Goal: Task Accomplishment & Management: Manage account settings

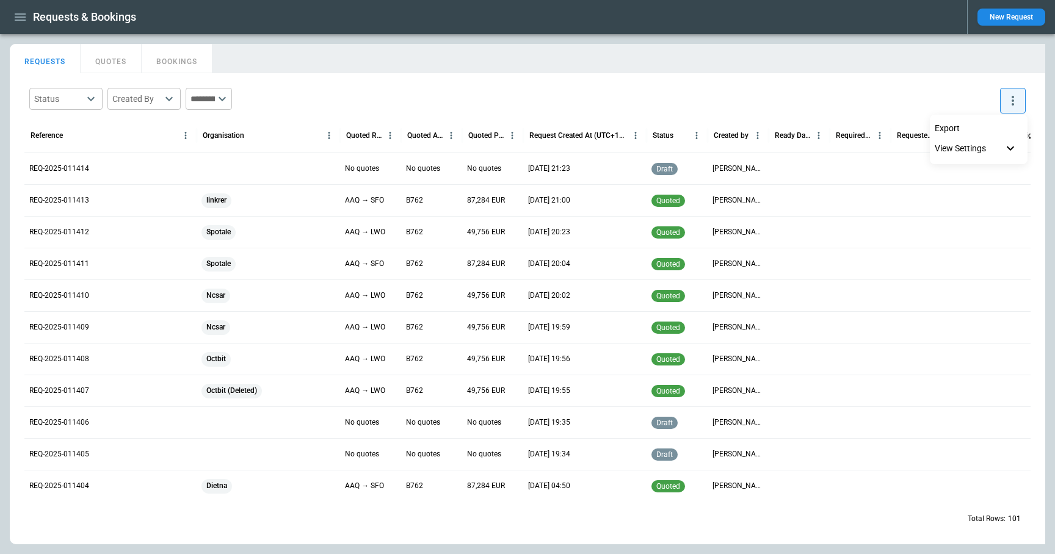
click at [126, 59] on div at bounding box center [527, 277] width 1055 height 554
click at [117, 61] on button "QUOTES" at bounding box center [111, 58] width 61 height 29
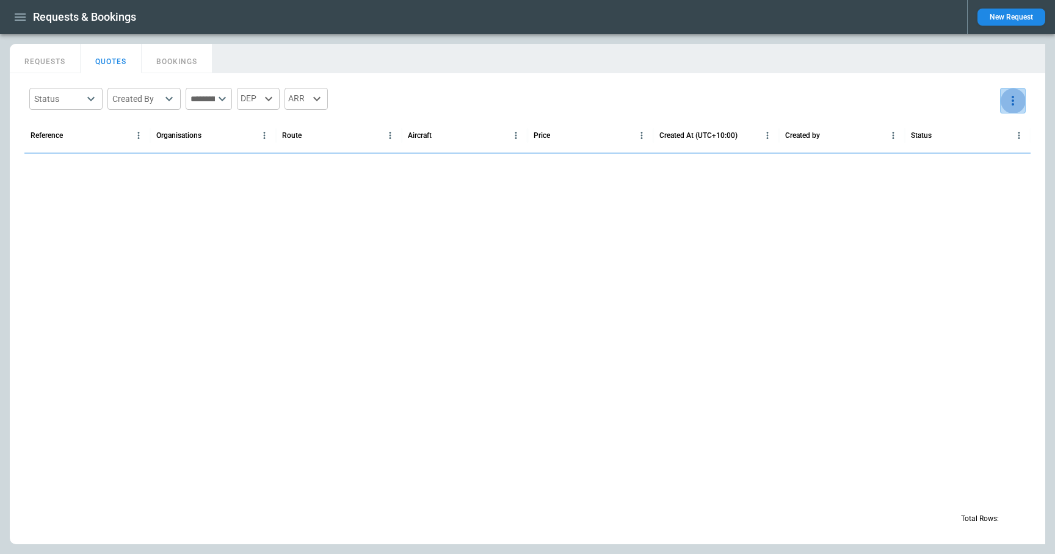
click at [1012, 106] on icon "more" at bounding box center [1013, 100] width 15 height 15
click at [999, 131] on li "Export" at bounding box center [979, 129] width 98 height 18
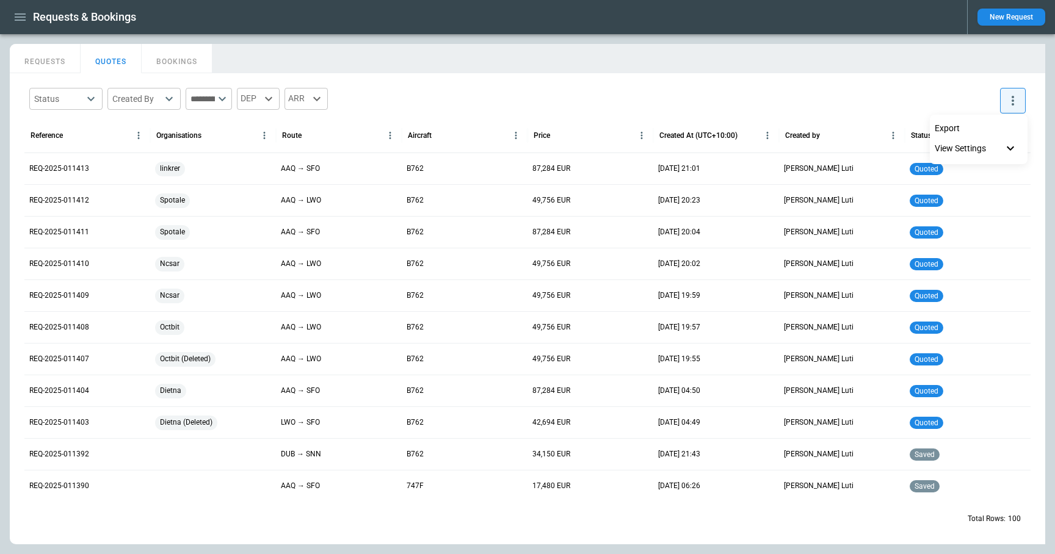
click at [53, 60] on div at bounding box center [527, 277] width 1055 height 554
click at [42, 57] on button "REQUESTS" at bounding box center [45, 58] width 71 height 29
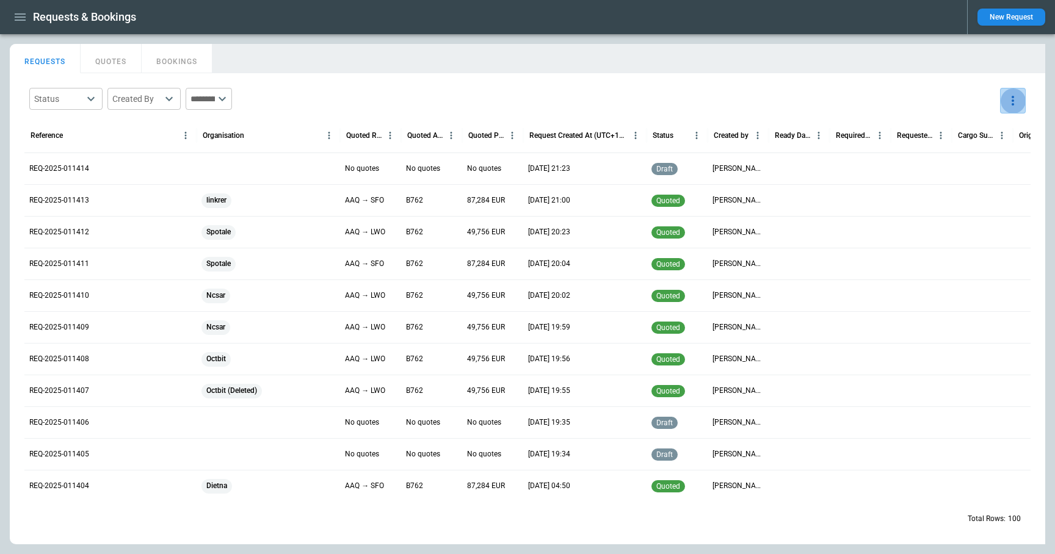
click at [1008, 100] on icon "more" at bounding box center [1013, 100] width 15 height 15
click at [992, 125] on li "Export" at bounding box center [979, 129] width 98 height 18
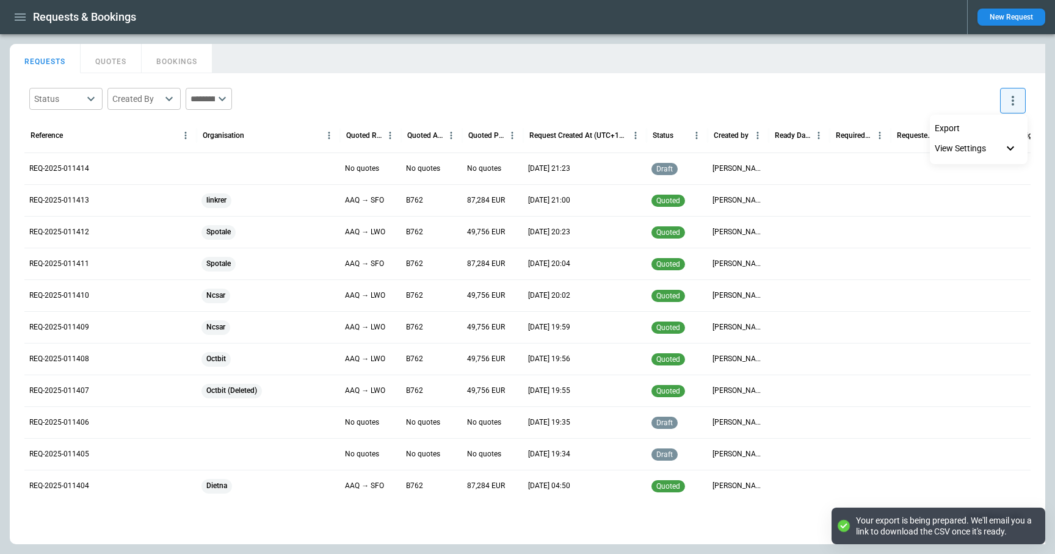
click at [829, 73] on div at bounding box center [527, 277] width 1055 height 554
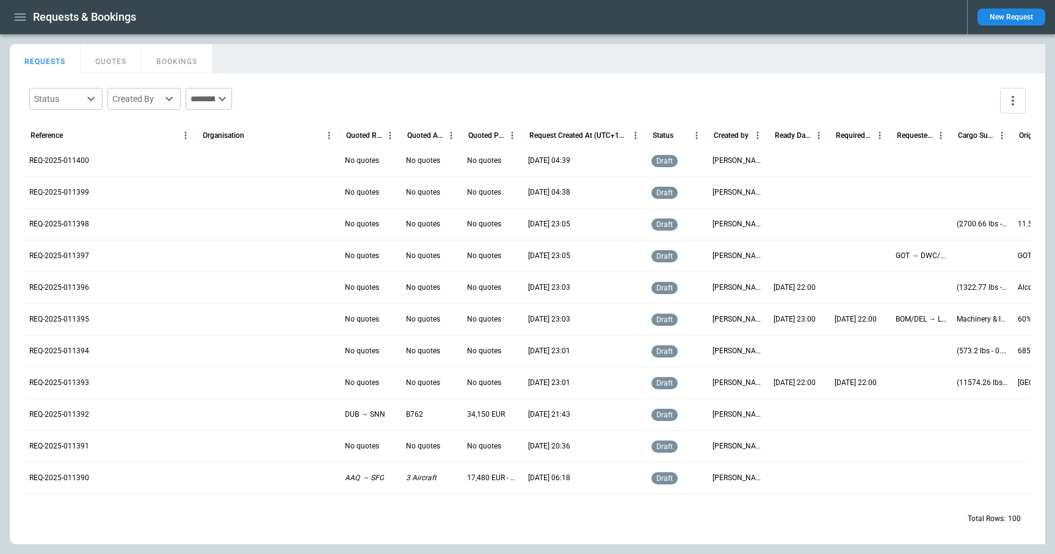
scroll to position [96, 0]
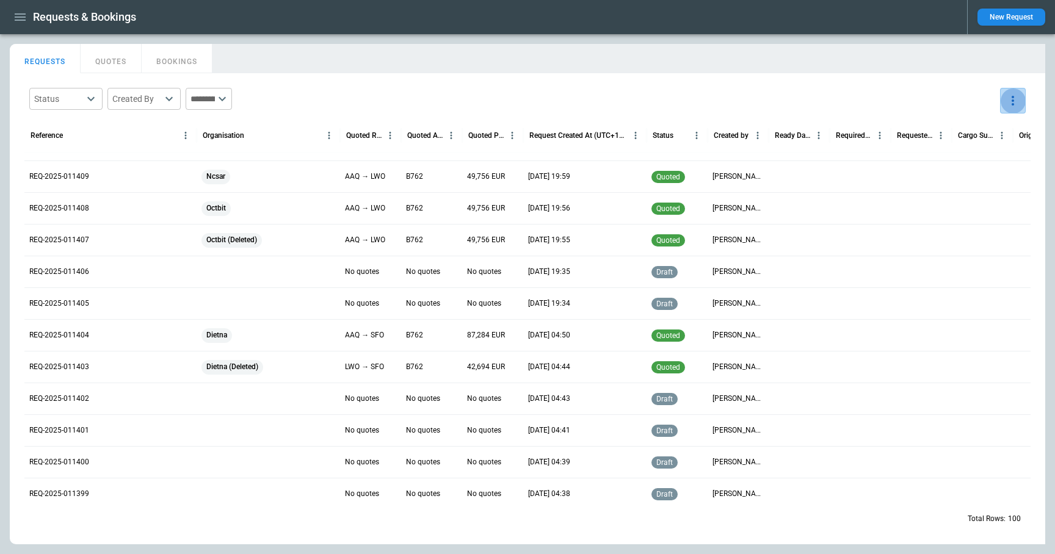
click at [1010, 108] on button "more" at bounding box center [1013, 101] width 26 height 26
click at [997, 157] on li "View Settings" at bounding box center [979, 148] width 98 height 22
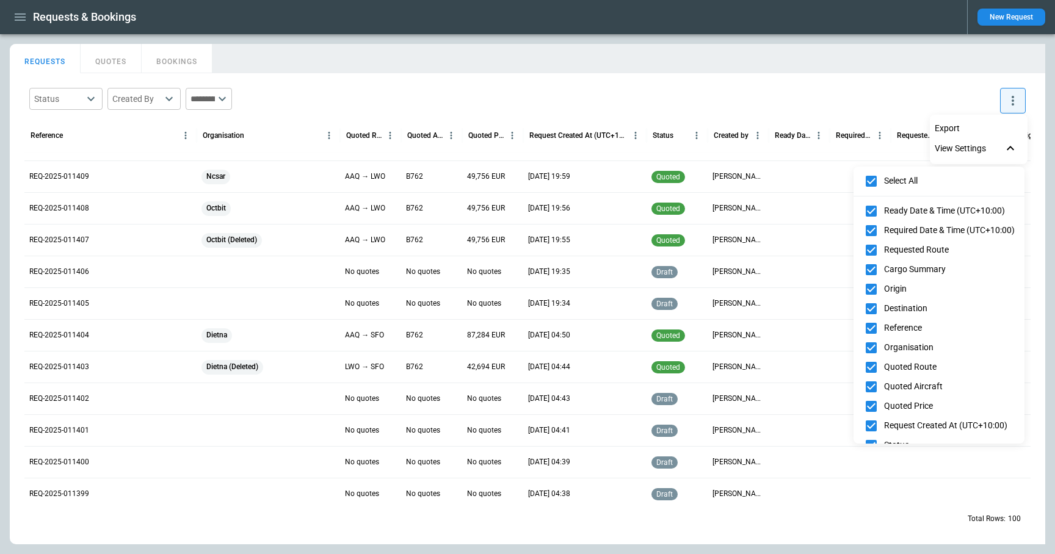
click at [852, 95] on div at bounding box center [527, 277] width 1055 height 554
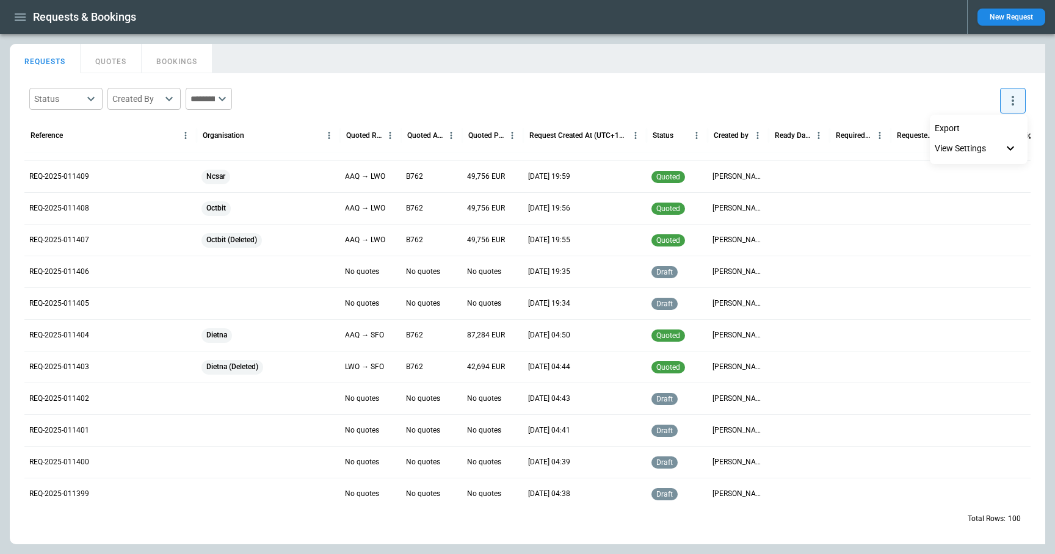
click at [902, 82] on div at bounding box center [527, 277] width 1055 height 554
click at [839, 343] on div at bounding box center [860, 335] width 61 height 32
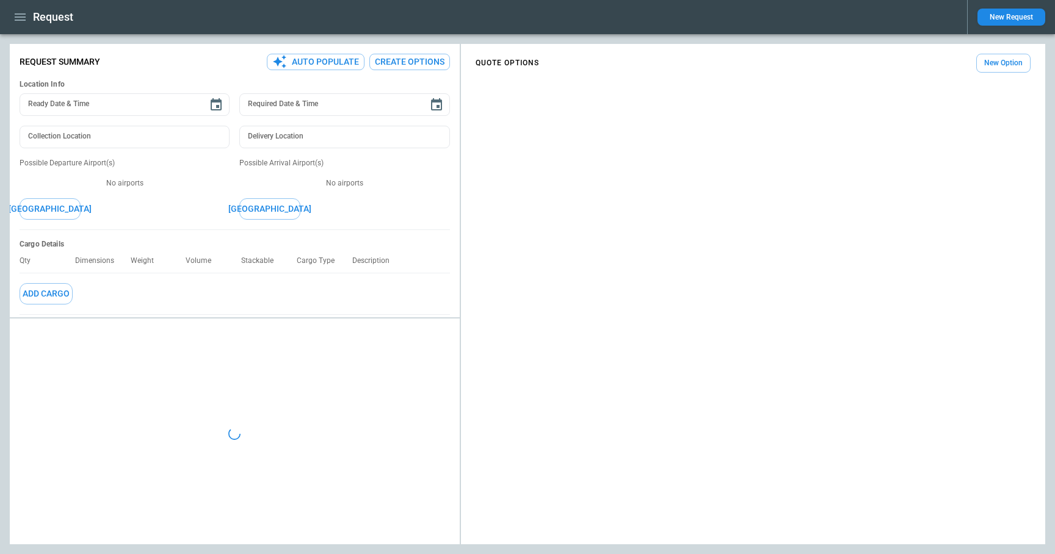
type textarea "*"
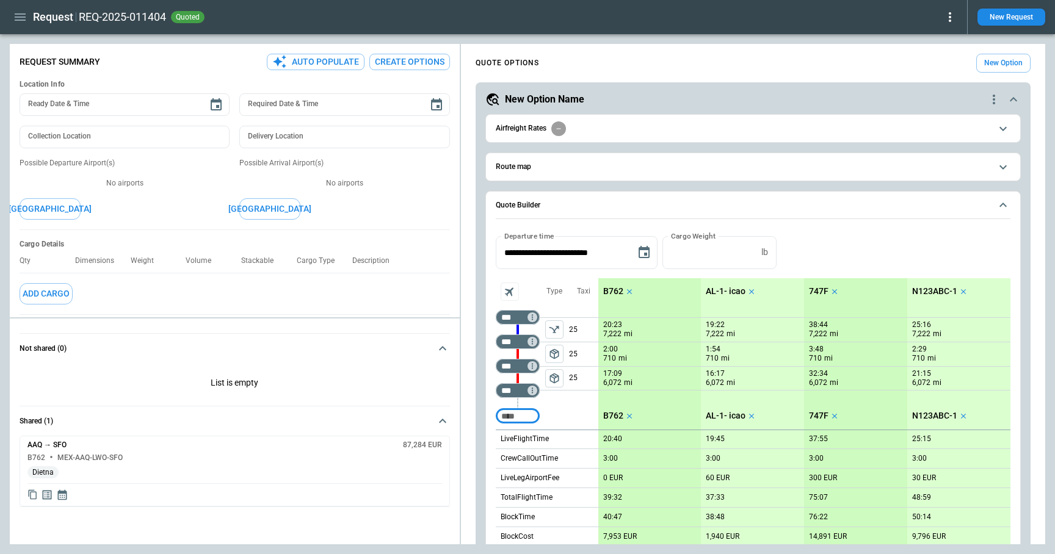
click at [21, 18] on icon "button" at bounding box center [20, 17] width 15 height 15
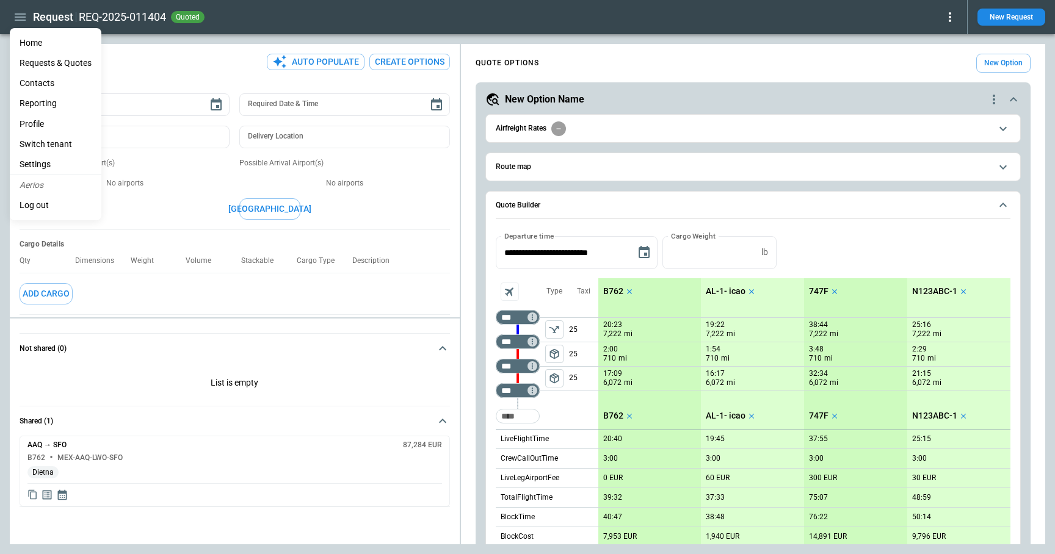
click at [36, 43] on li "Home" at bounding box center [56, 43] width 92 height 20
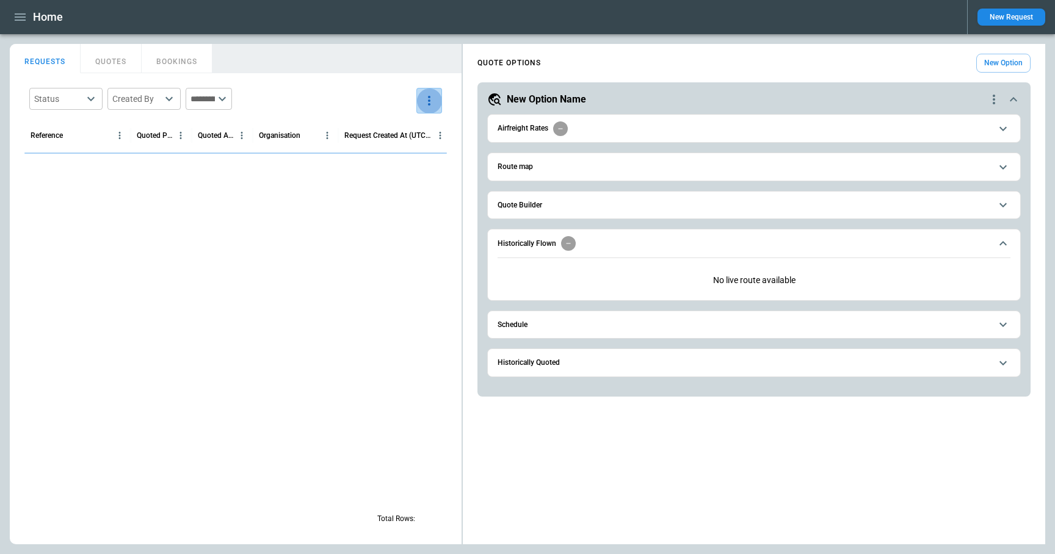
click at [431, 98] on icon "more" at bounding box center [429, 100] width 15 height 15
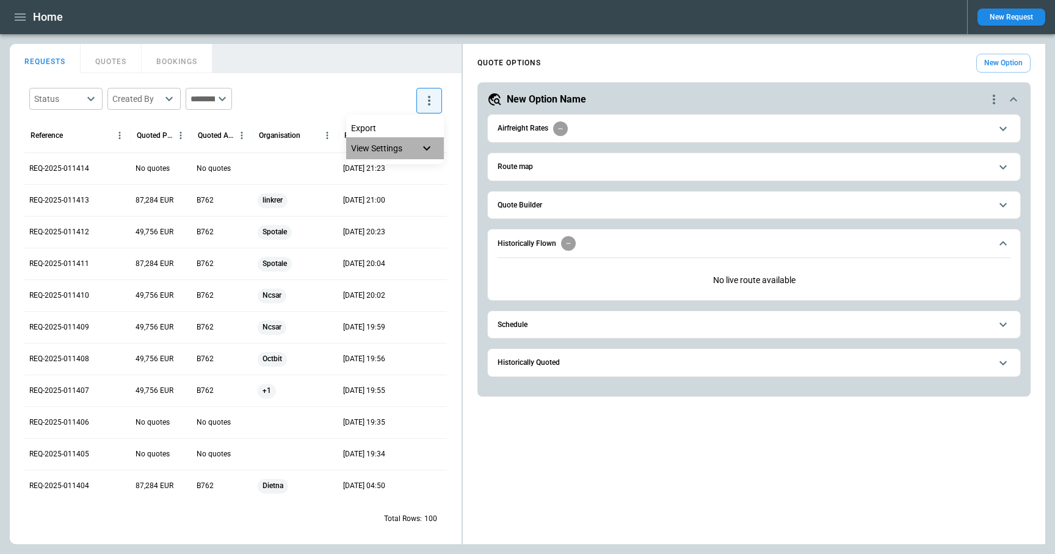
click at [418, 156] on li "View Settings" at bounding box center [395, 148] width 98 height 22
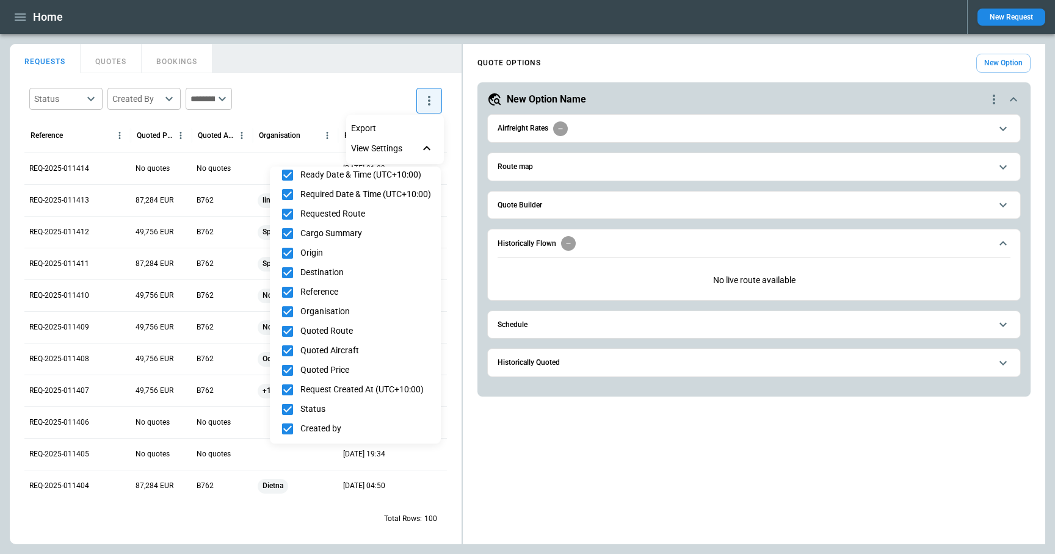
click at [360, 73] on div at bounding box center [527, 277] width 1055 height 554
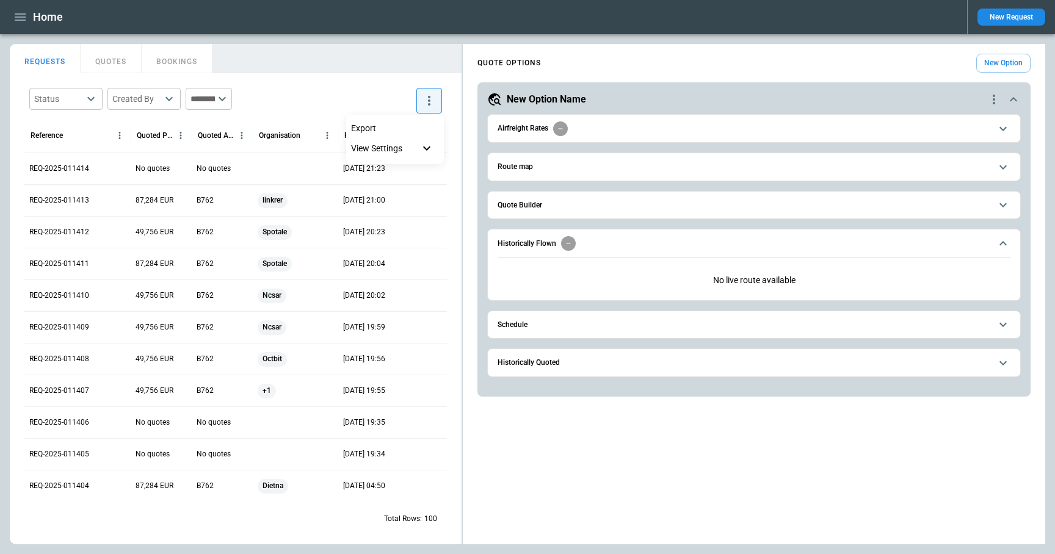
click at [349, 89] on div at bounding box center [527, 277] width 1055 height 554
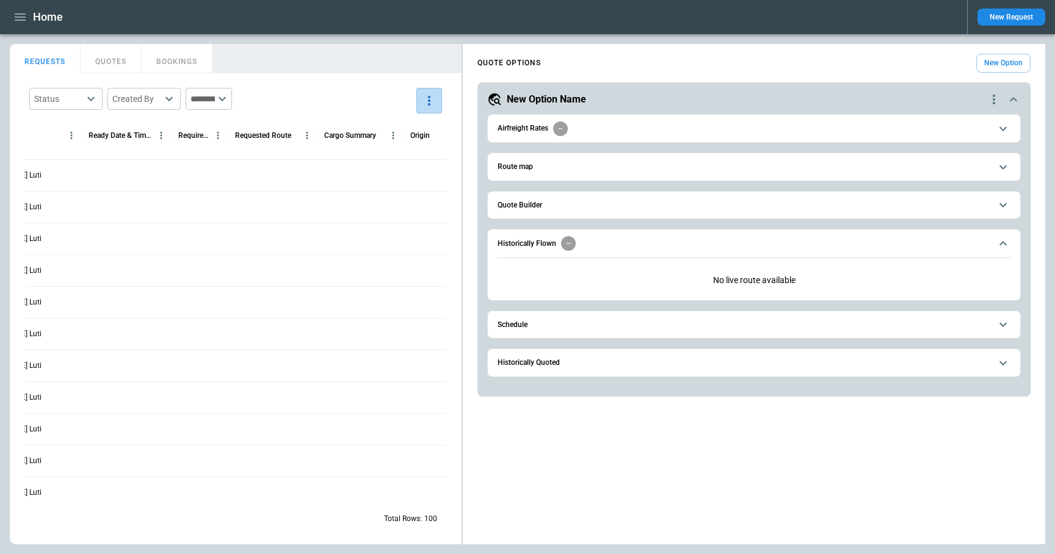
click at [433, 103] on icon "more" at bounding box center [429, 100] width 15 height 15
click at [401, 158] on li "View Settings" at bounding box center [395, 148] width 98 height 22
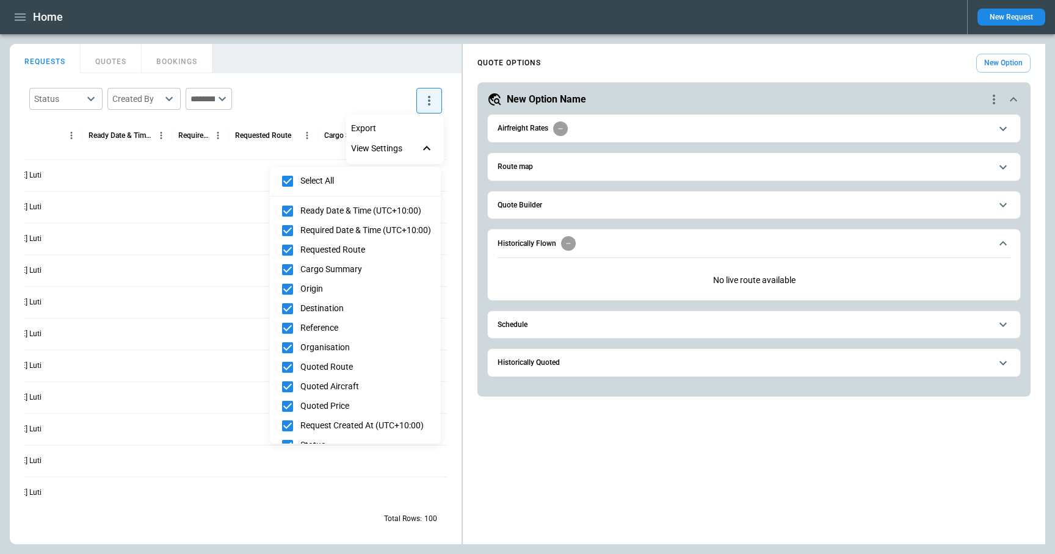
click at [358, 79] on div at bounding box center [527, 277] width 1055 height 554
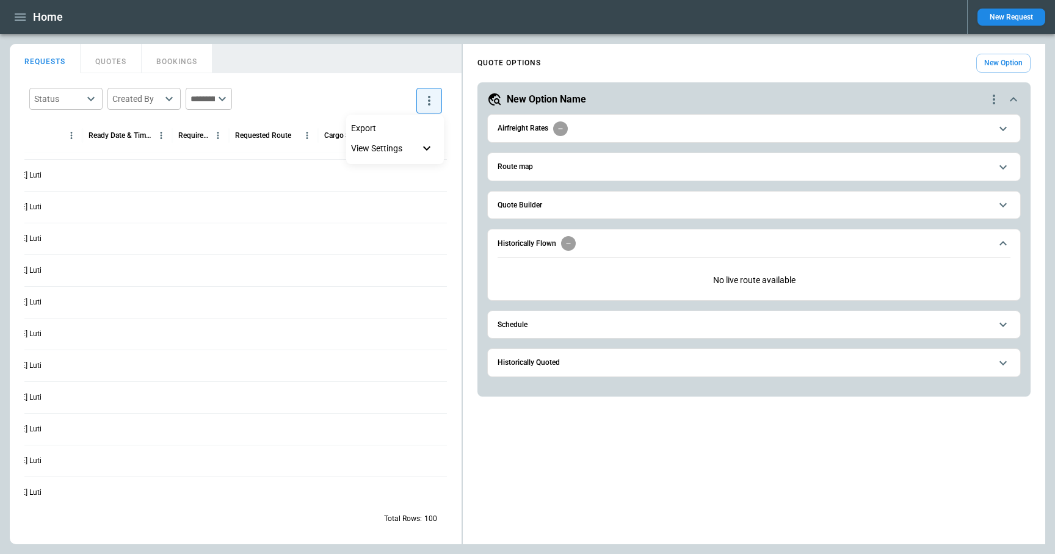
click at [910, 51] on div at bounding box center [527, 277] width 1055 height 554
click at [53, 59] on button "REQUESTS" at bounding box center [45, 58] width 71 height 29
click at [422, 96] on icon "more" at bounding box center [429, 100] width 15 height 15
click at [342, 71] on div at bounding box center [527, 277] width 1055 height 554
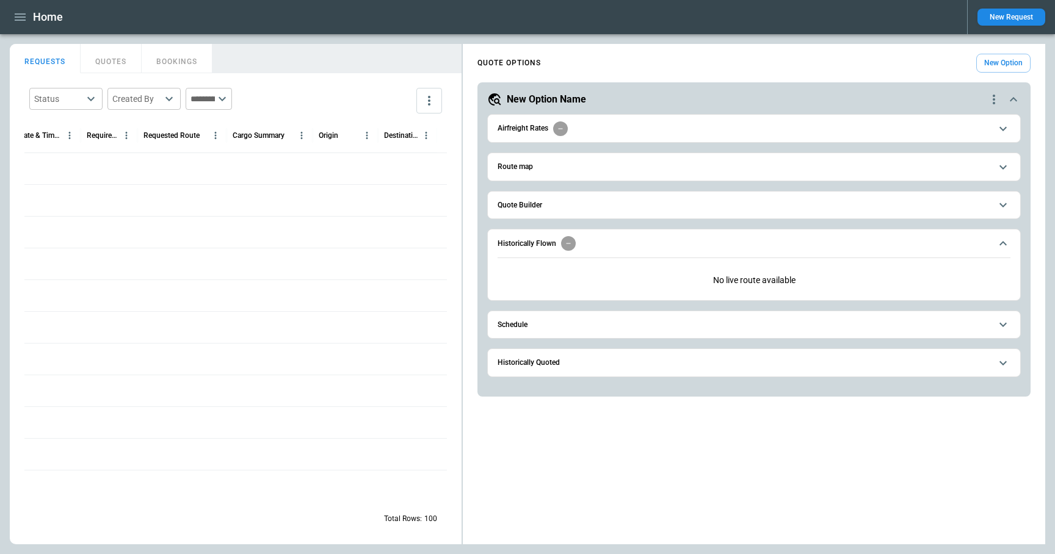
click at [13, 18] on icon "button" at bounding box center [20, 17] width 15 height 15
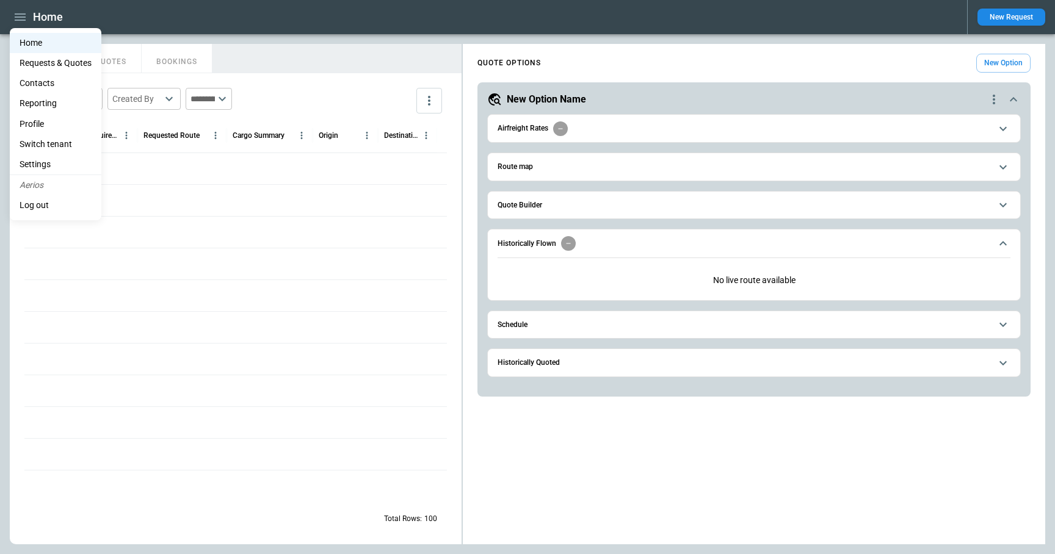
click at [47, 80] on li "Contacts" at bounding box center [56, 83] width 92 height 20
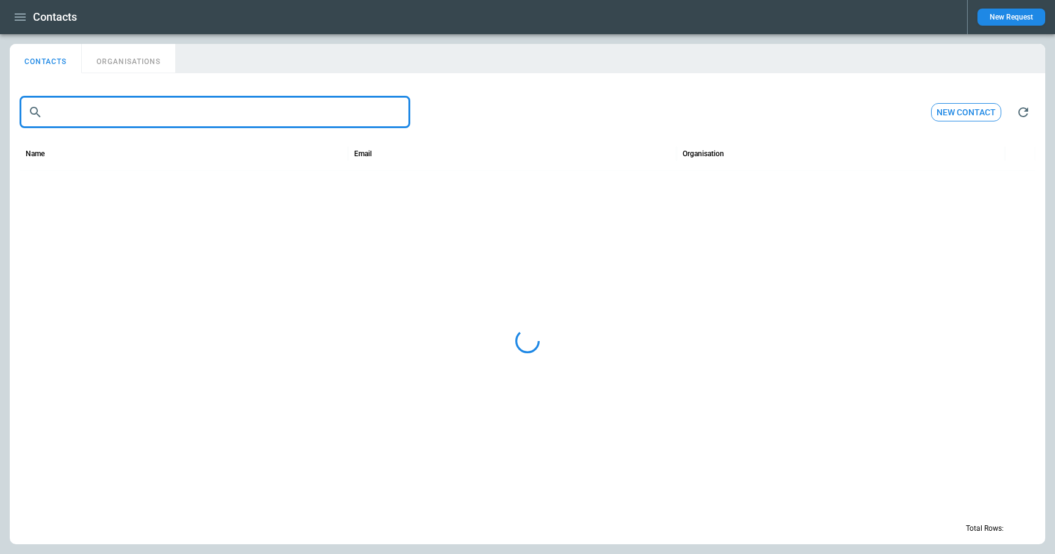
click at [81, 114] on input "text" at bounding box center [229, 112] width 363 height 32
type input "*******"
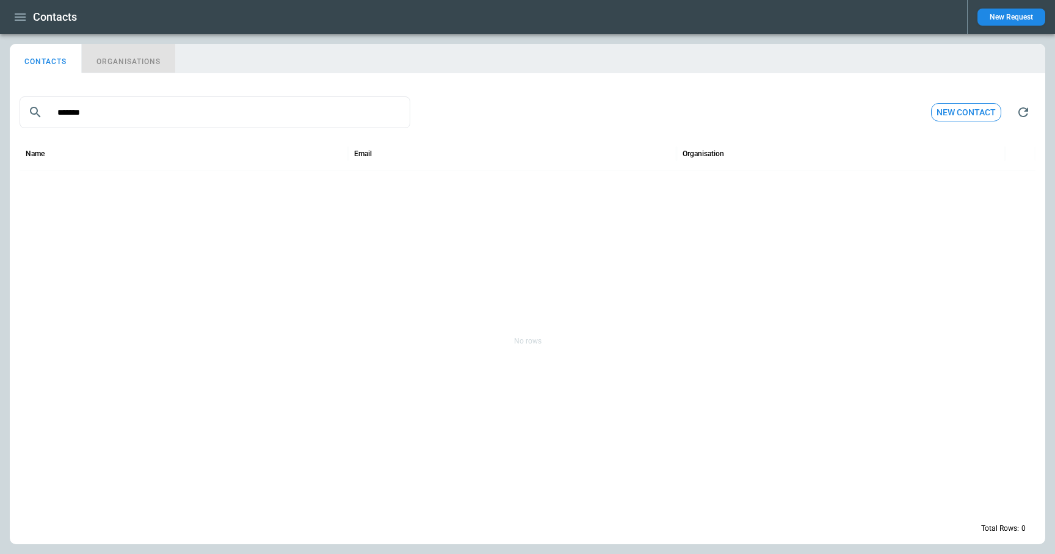
click at [142, 60] on button "ORGANISATIONS" at bounding box center [128, 58] width 93 height 29
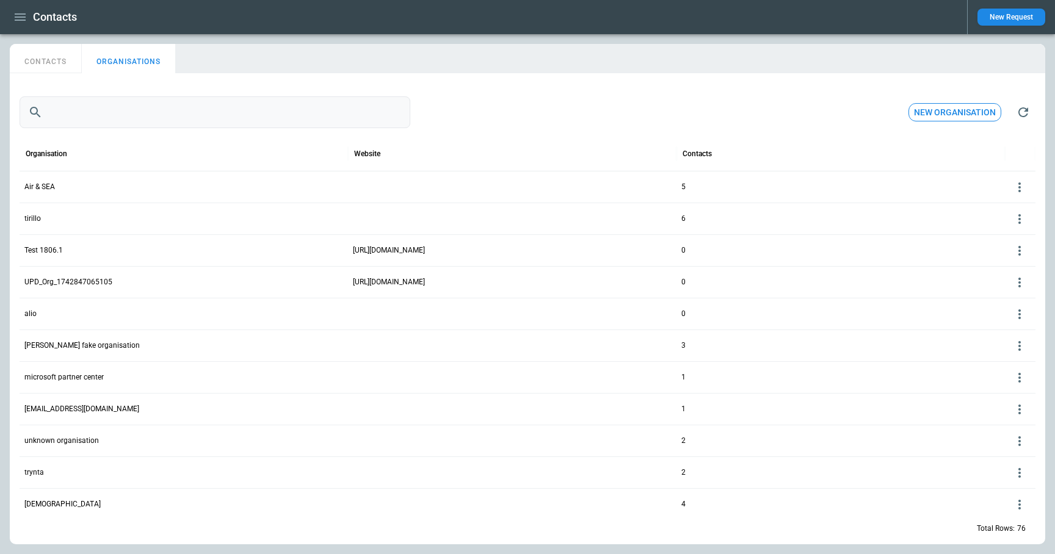
click at [106, 108] on input "text" at bounding box center [229, 112] width 363 height 32
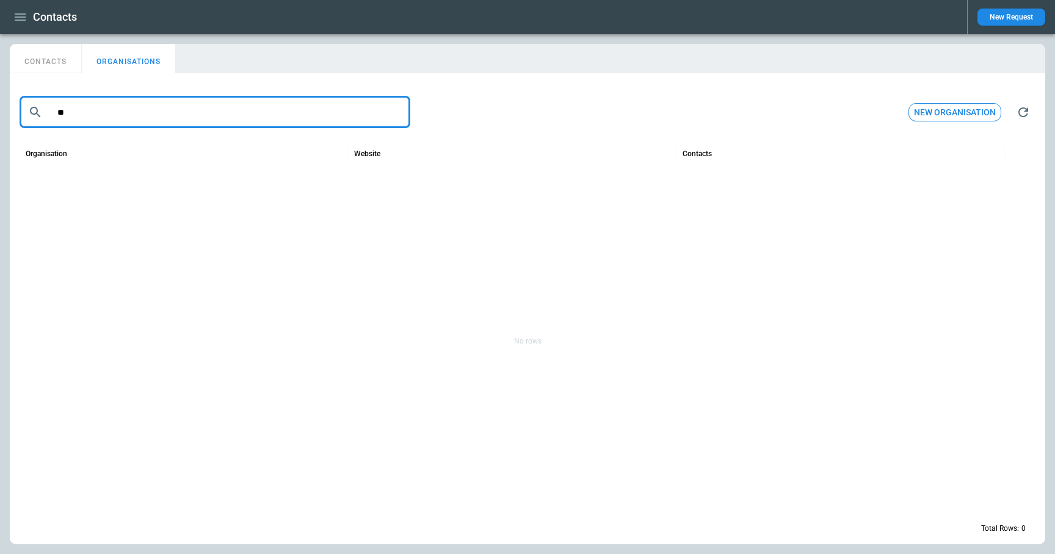
type input "*"
type input "**"
click at [1019, 187] on icon at bounding box center [1019, 188] width 2 height 10
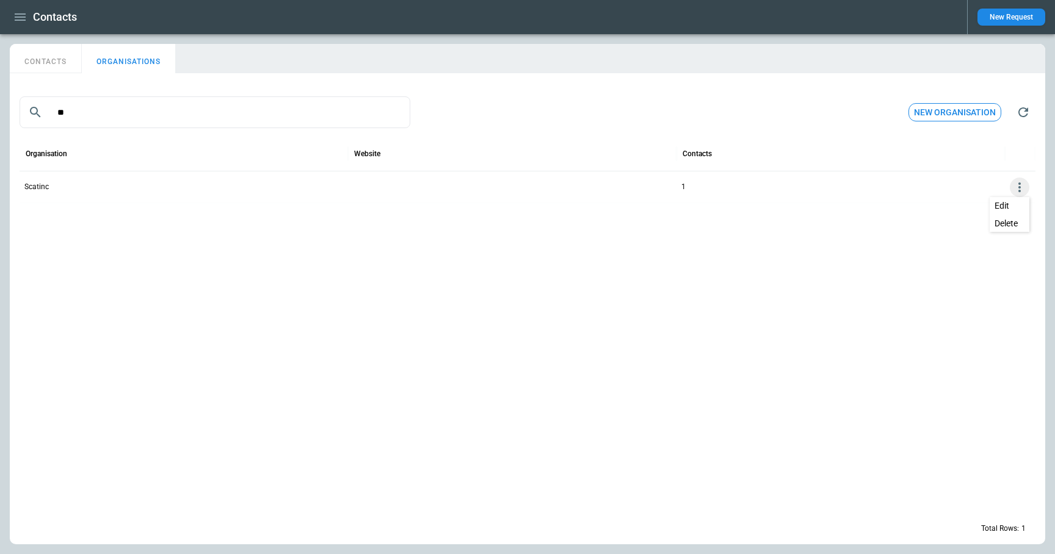
click at [1010, 224] on button "Delete" at bounding box center [1010, 224] width 40 height 18
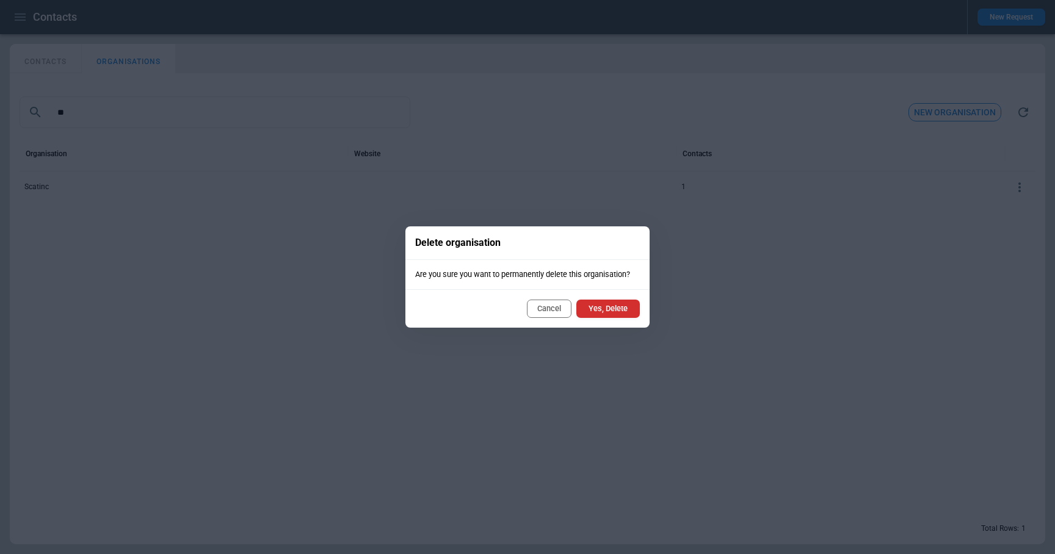
click at [595, 309] on button "Yes, Delete" at bounding box center [607, 309] width 63 height 18
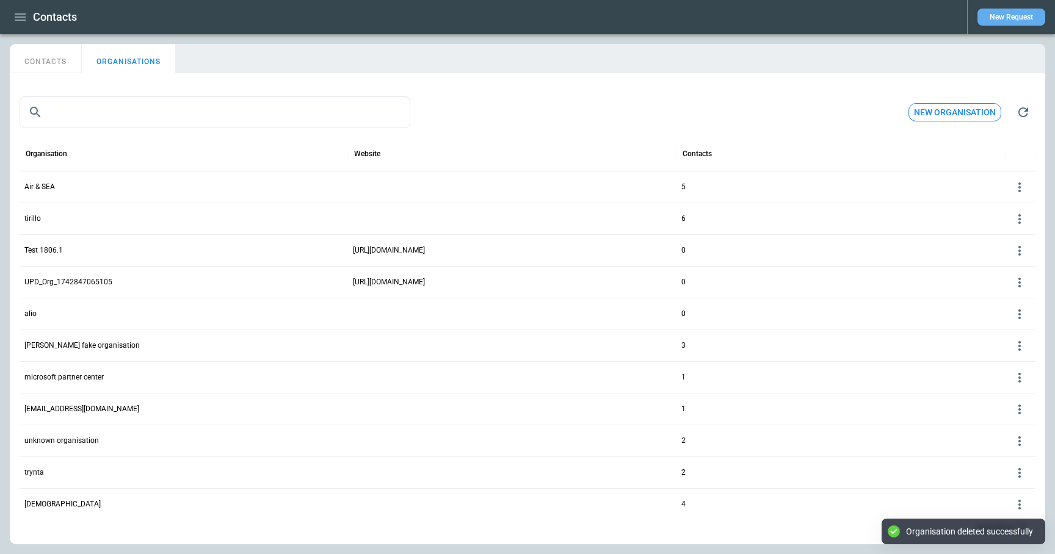
click at [1022, 19] on button "New Request" at bounding box center [1011, 17] width 68 height 17
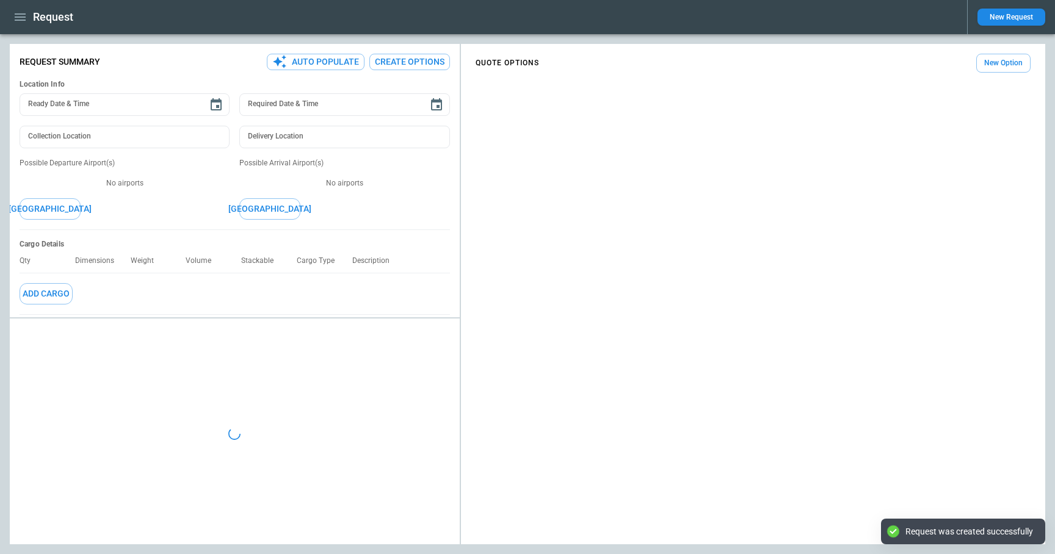
type textarea "*"
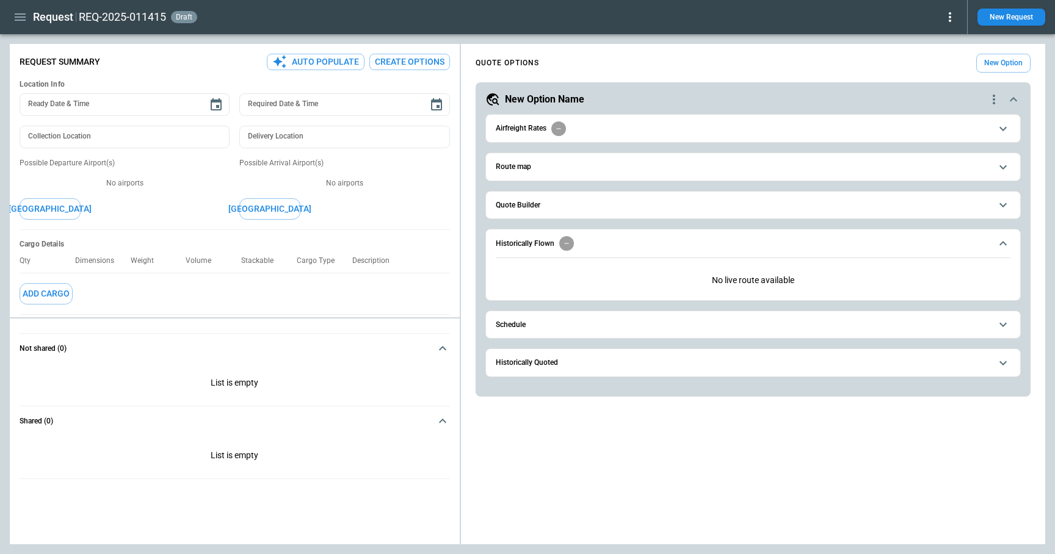
click at [543, 209] on span "Quote Builder" at bounding box center [743, 205] width 495 height 8
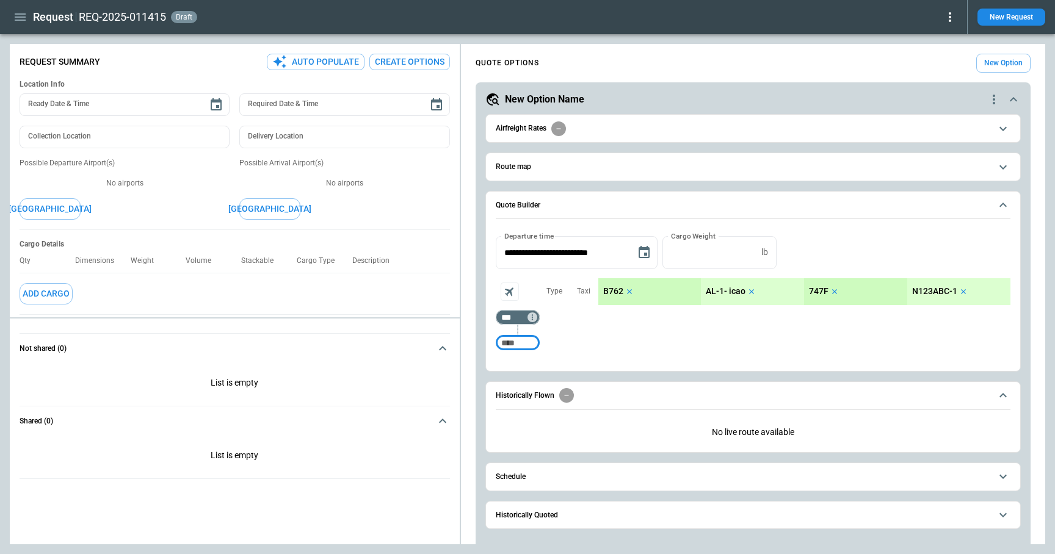
click at [520, 338] on input "Too short" at bounding box center [517, 343] width 39 height 22
type input "***"
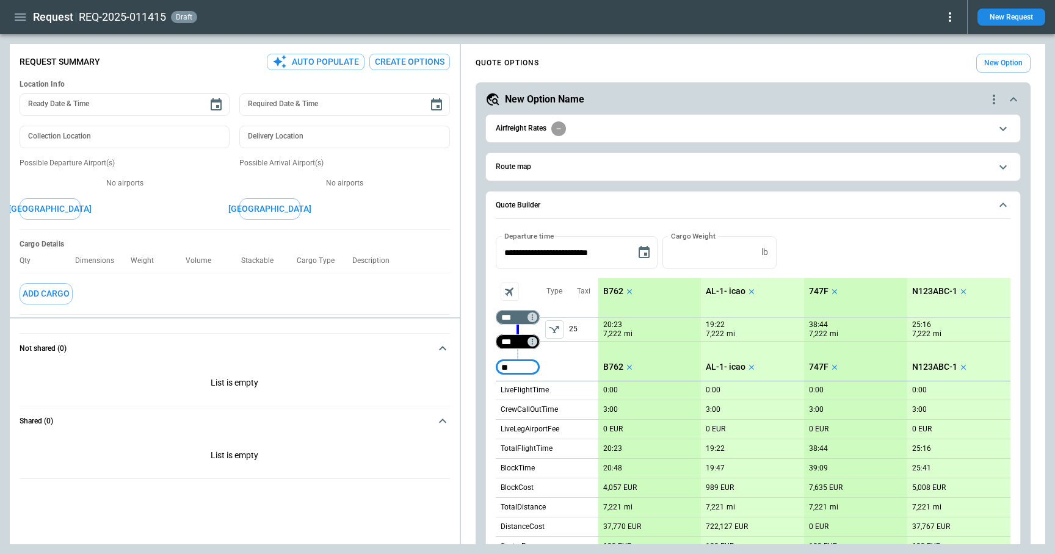
type input "*"
type input "***"
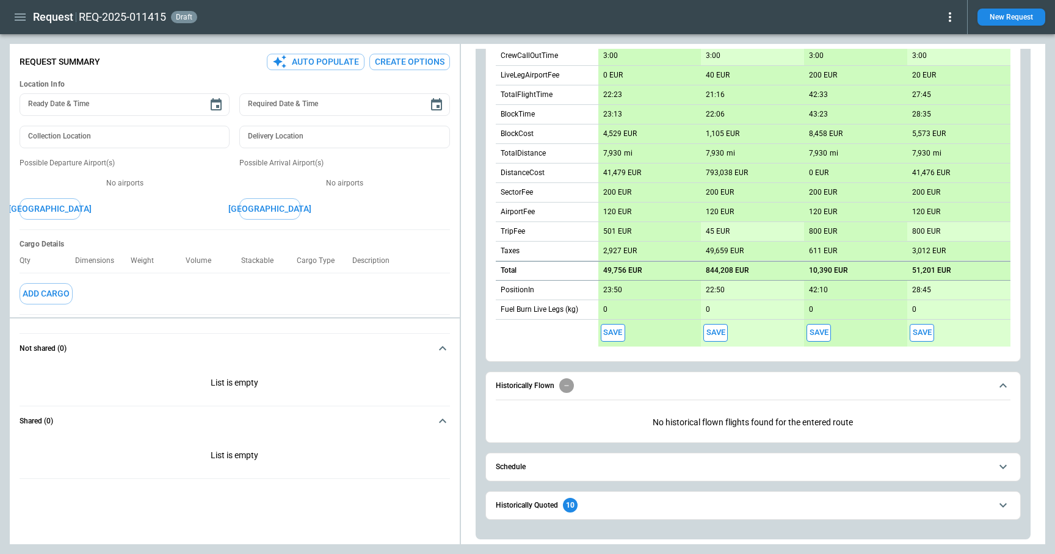
scroll to position [379, 0]
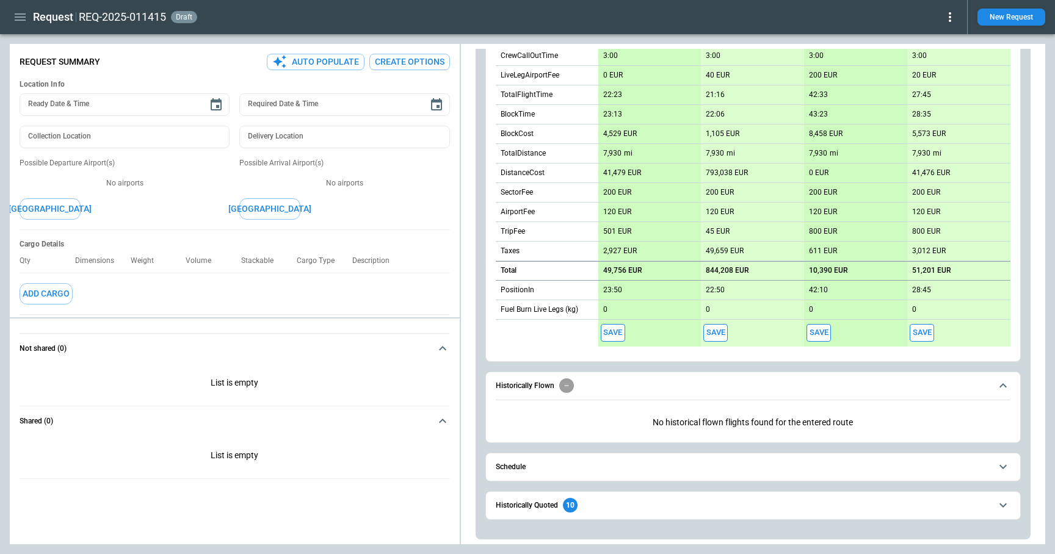
click at [612, 327] on button "Save" at bounding box center [613, 333] width 24 height 18
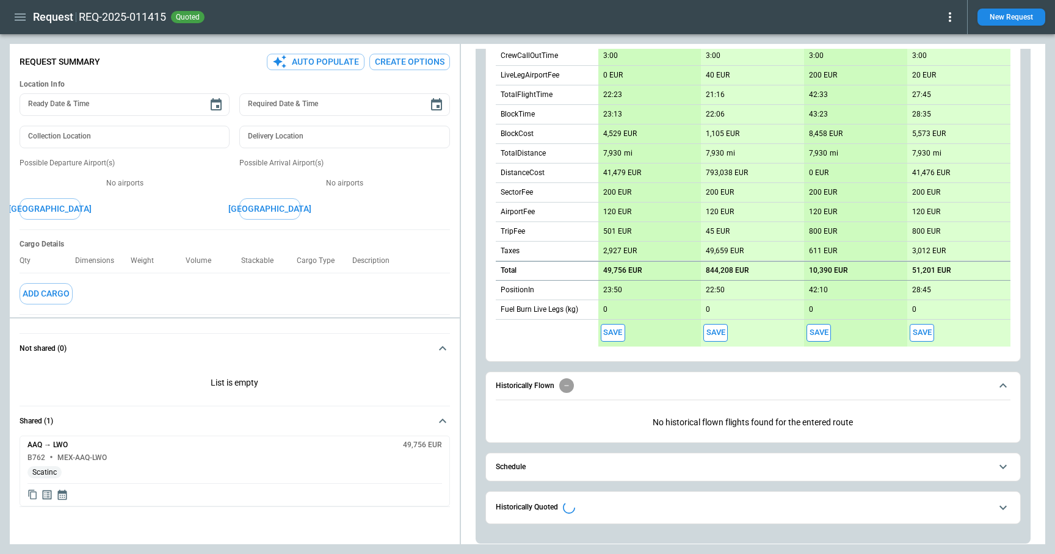
type textarea "*"
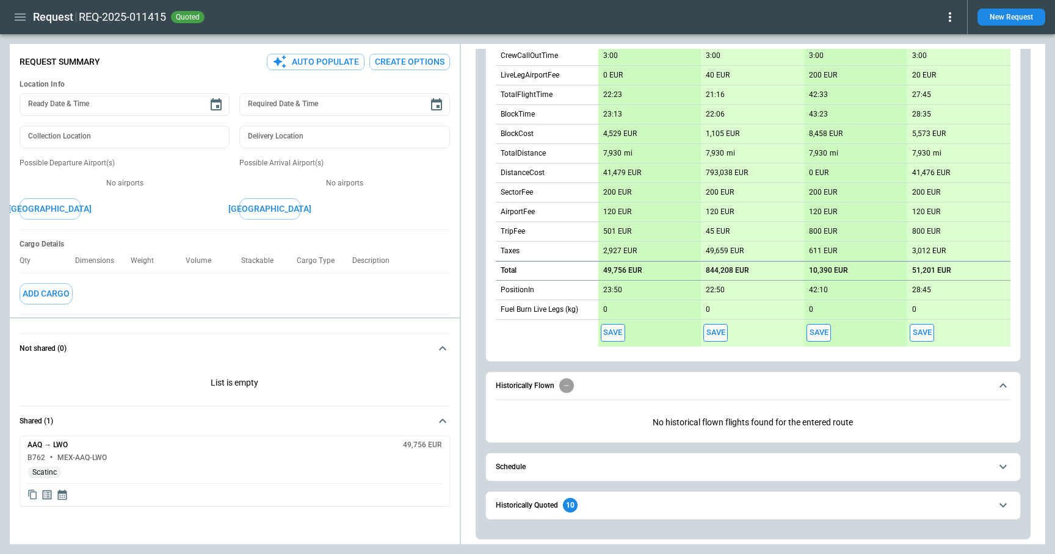
click at [15, 18] on icon "button" at bounding box center [20, 17] width 15 height 15
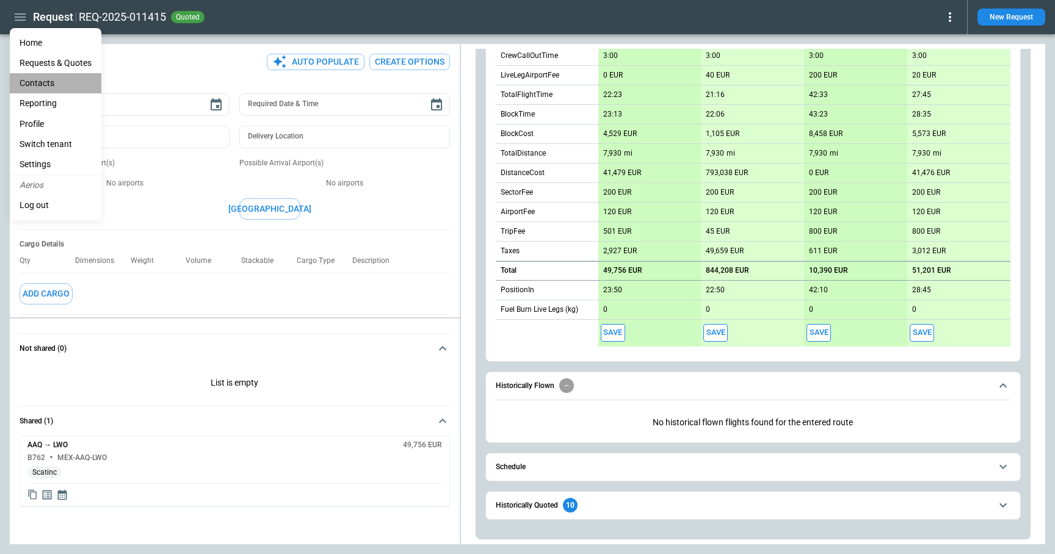
click at [28, 83] on li "Contacts" at bounding box center [56, 83] width 92 height 20
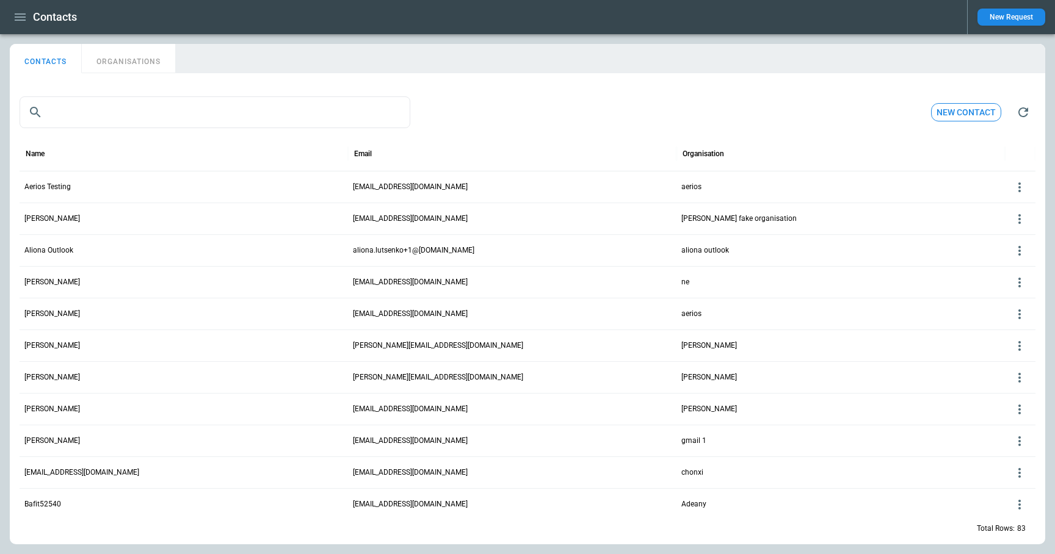
click at [143, 60] on button "ORGANISATIONS" at bounding box center [128, 58] width 93 height 29
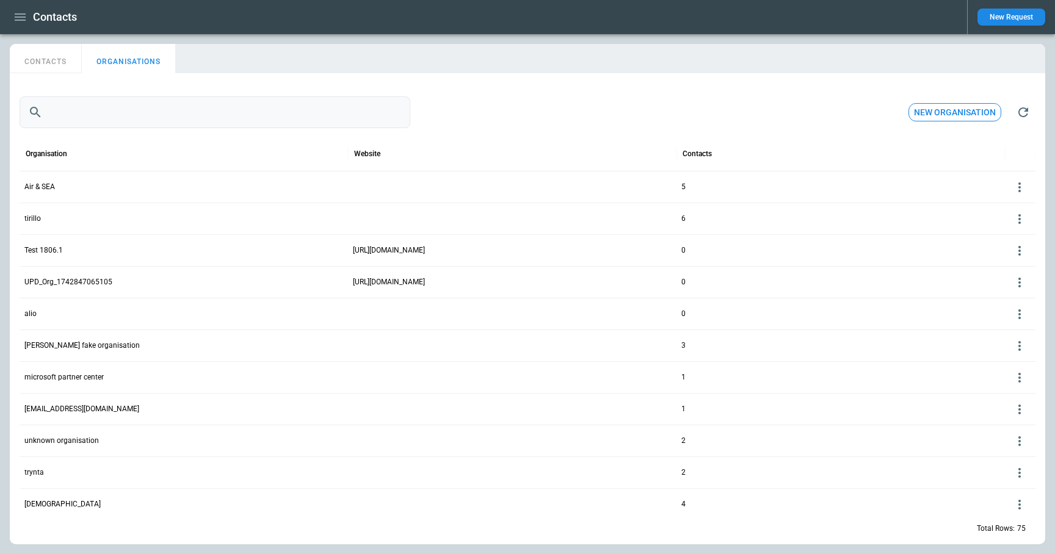
click at [143, 111] on input "text" at bounding box center [229, 112] width 363 height 32
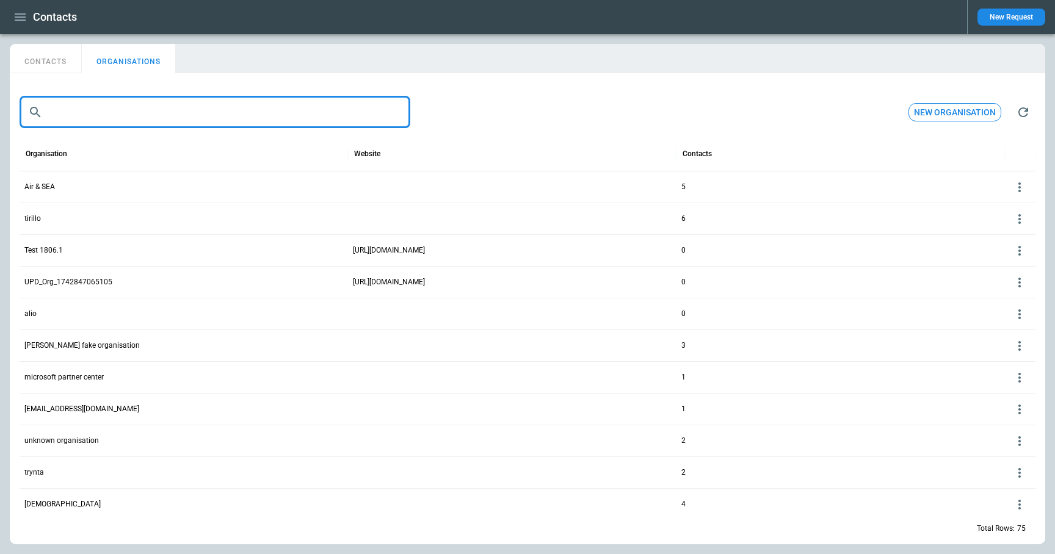
paste input "**********"
type input "**********"
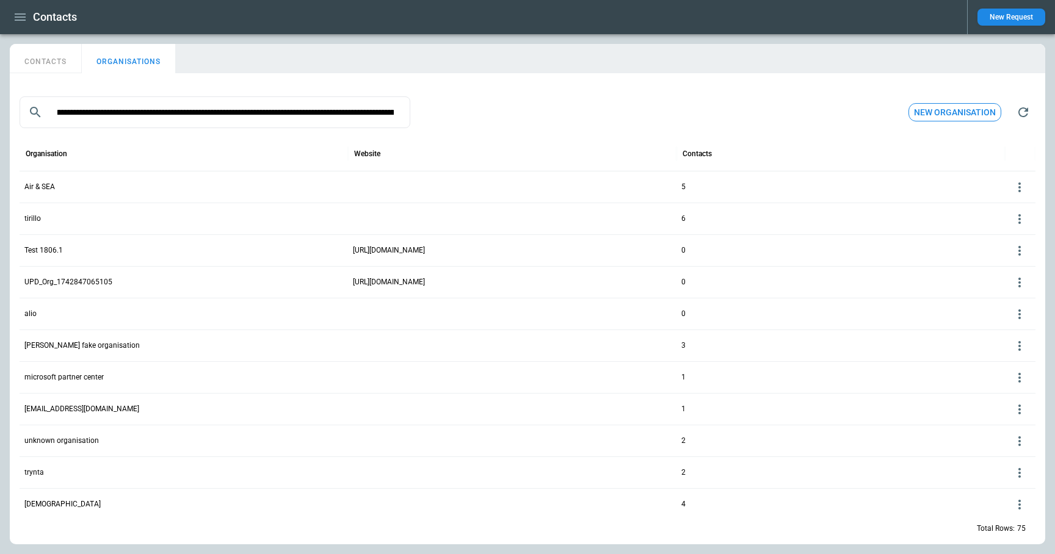
scroll to position [0, 0]
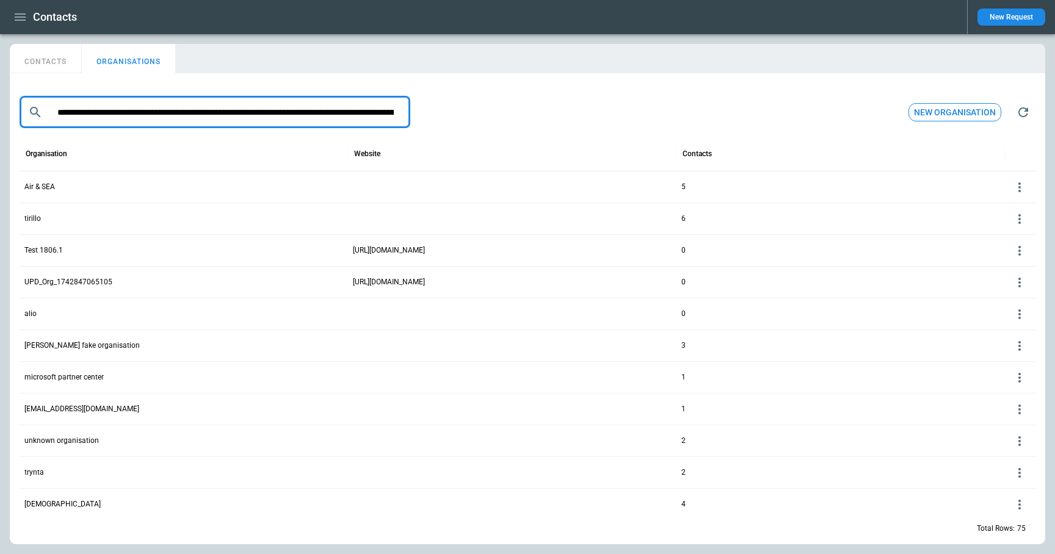
click at [388, 108] on input "text" at bounding box center [226, 112] width 356 height 32
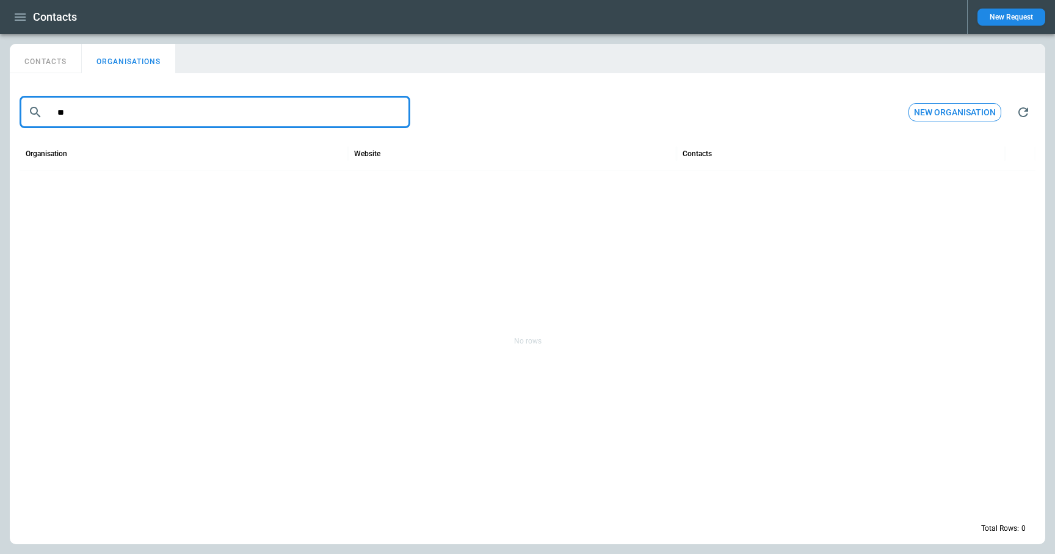
type input "*"
type input "***"
click at [42, 186] on p "Scatinc" at bounding box center [36, 187] width 24 height 10
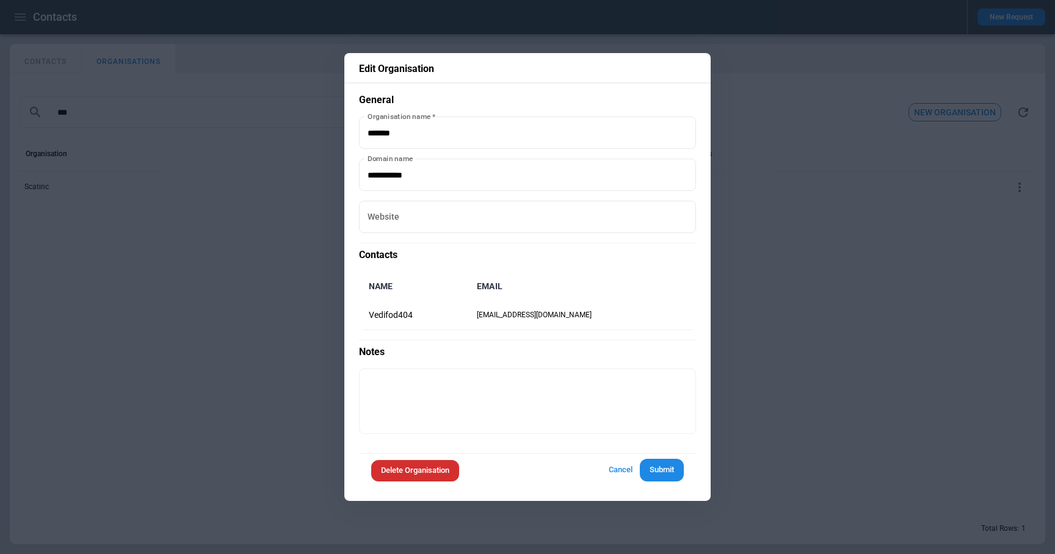
click at [202, 398] on div at bounding box center [527, 277] width 1055 height 554
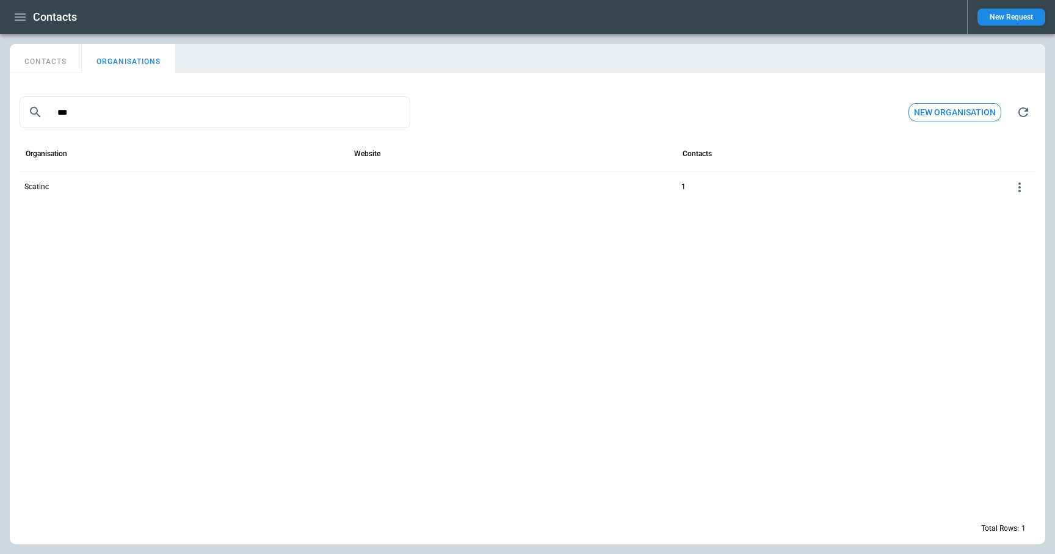
click at [59, 57] on button "CONTACTS" at bounding box center [46, 58] width 72 height 29
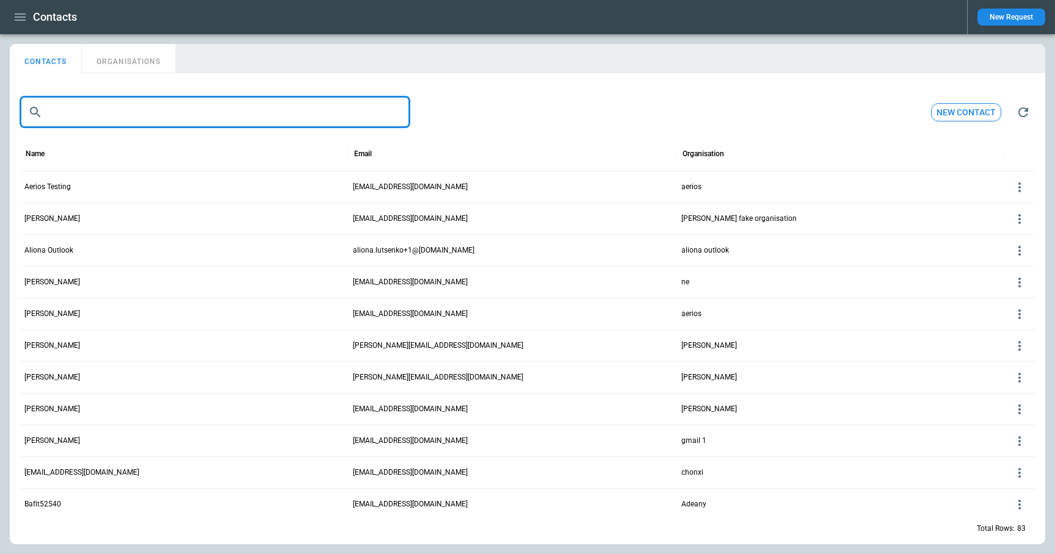
click at [99, 118] on input "text" at bounding box center [226, 112] width 356 height 32
paste input "**********"
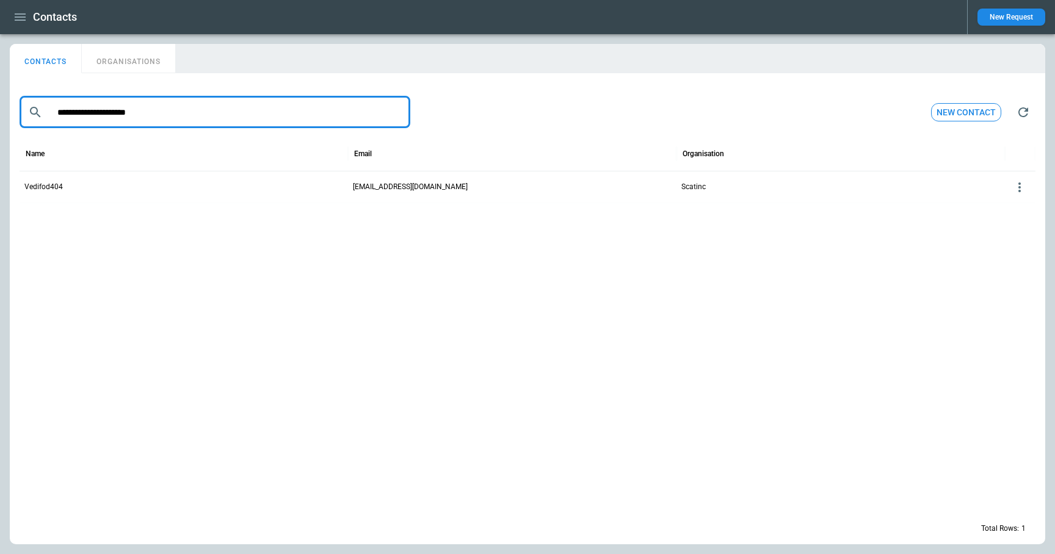
type input "**********"
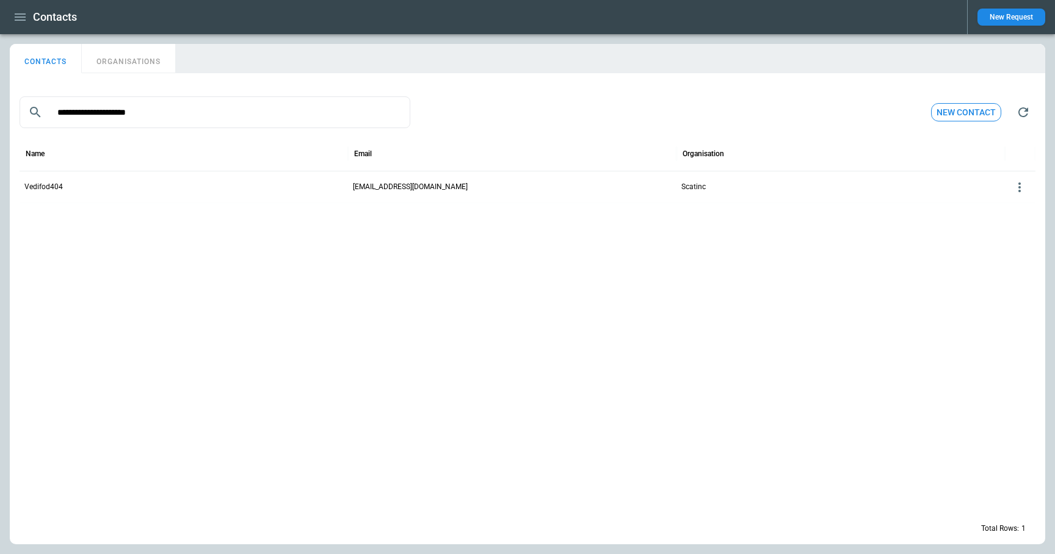
click at [1021, 192] on icon at bounding box center [1019, 187] width 15 height 15
click at [1011, 225] on button "Delete" at bounding box center [1010, 224] width 40 height 18
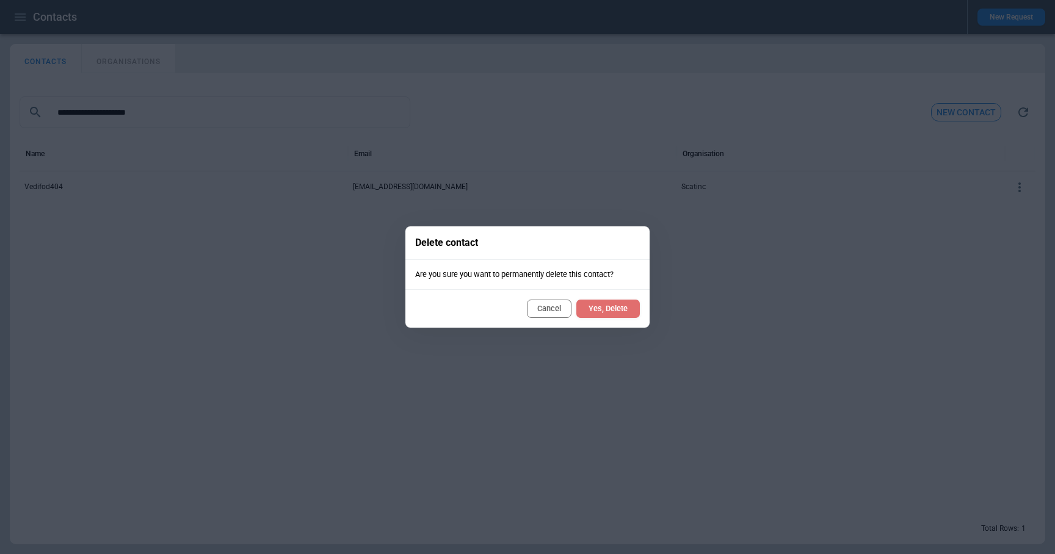
click at [620, 305] on button "Yes, Delete" at bounding box center [607, 309] width 63 height 18
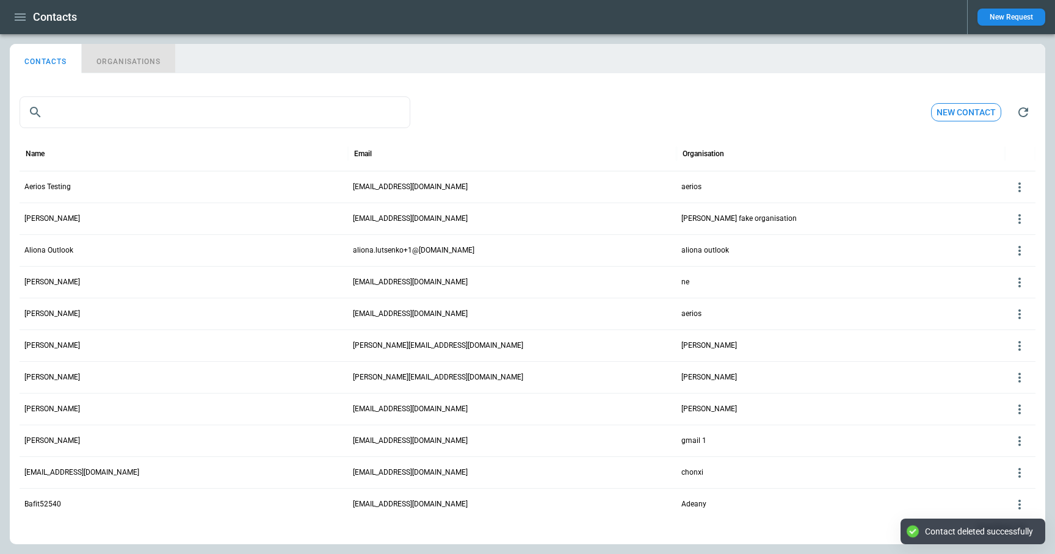
click at [145, 57] on button "ORGANISATIONS" at bounding box center [128, 58] width 93 height 29
type input "***"
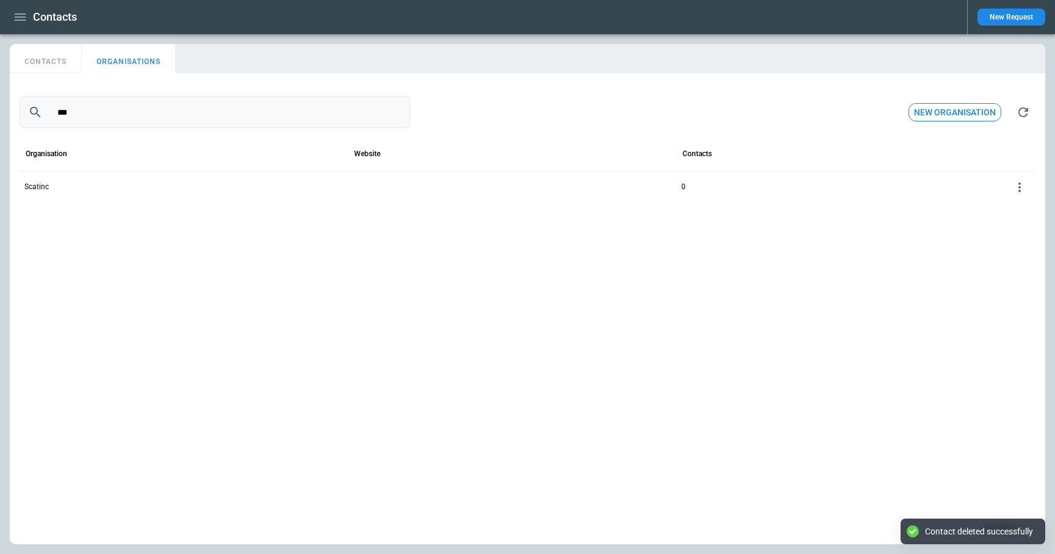
click at [138, 117] on input "***" at bounding box center [226, 112] width 356 height 32
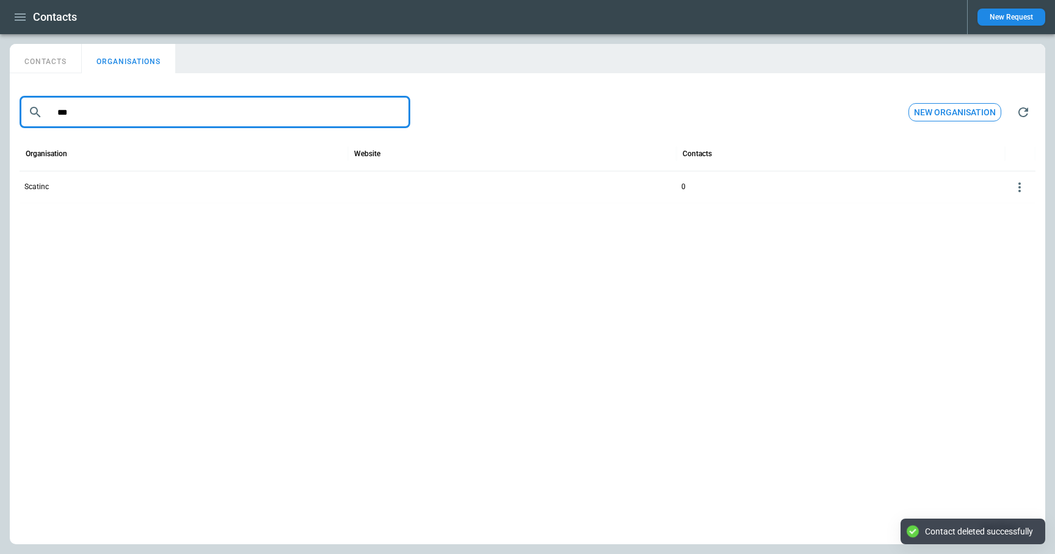
click at [38, 186] on p "Scatinc" at bounding box center [36, 187] width 24 height 10
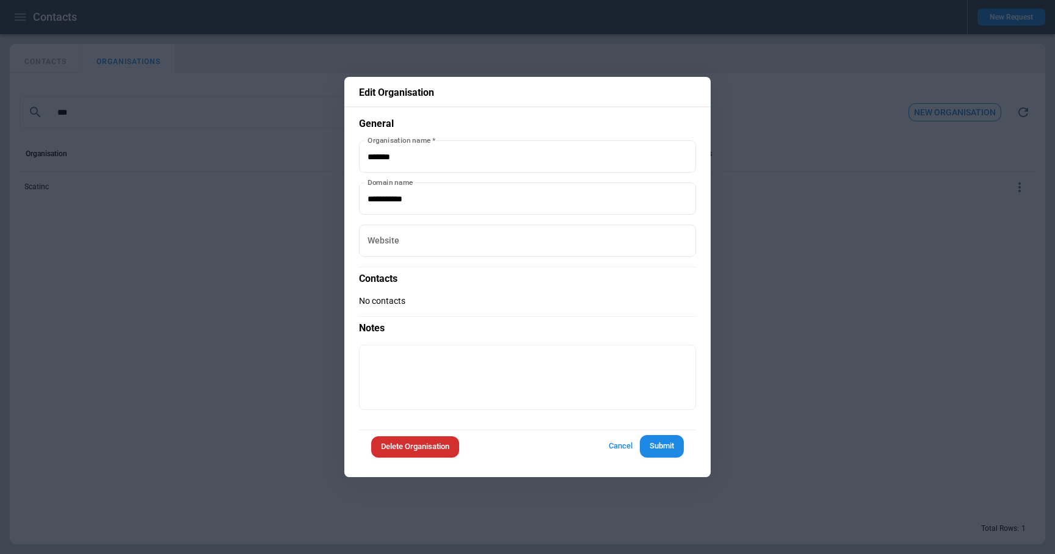
click at [165, 324] on div at bounding box center [527, 277] width 1055 height 554
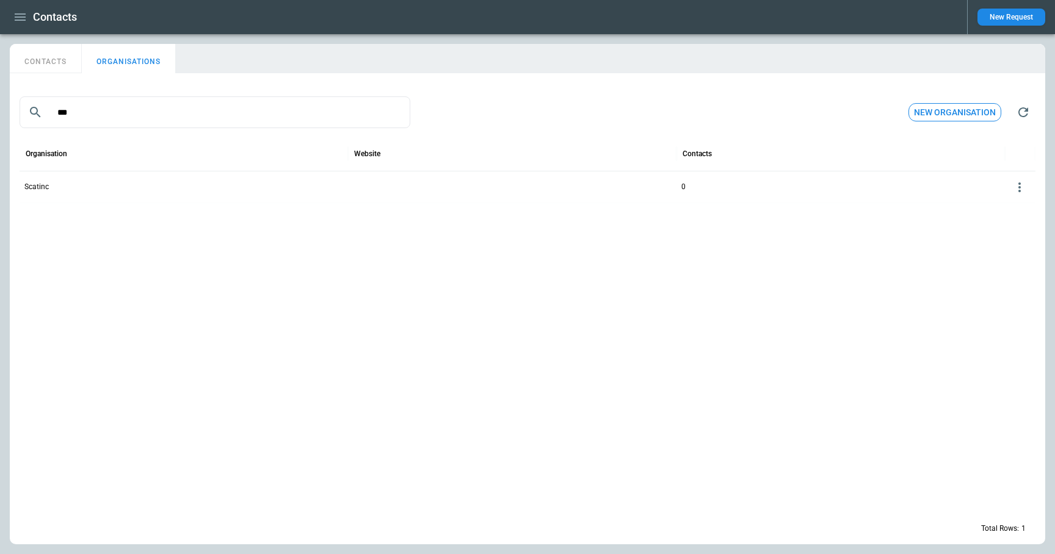
click at [30, 188] on p "Scatinc" at bounding box center [36, 187] width 24 height 10
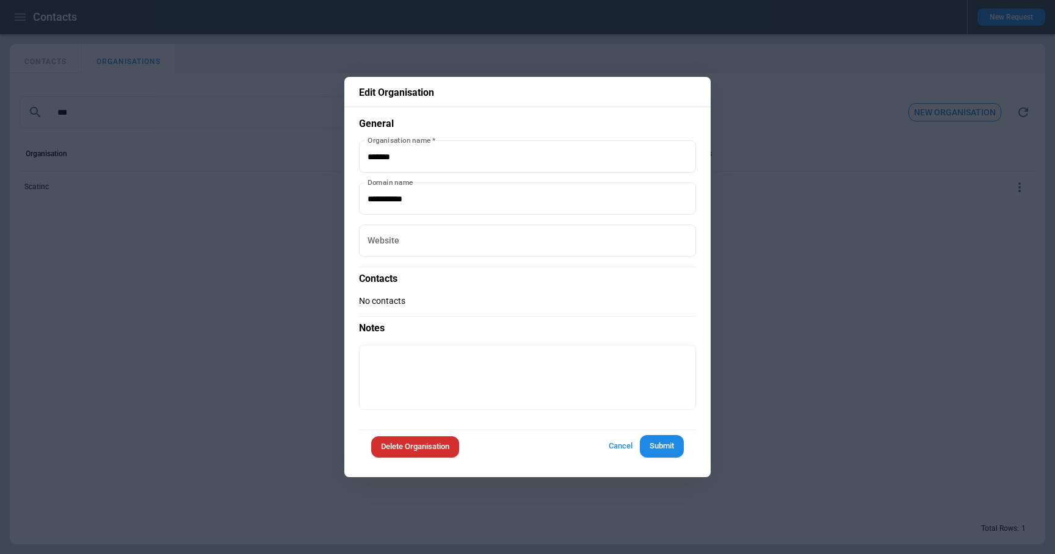
click at [220, 355] on div at bounding box center [527, 277] width 1055 height 554
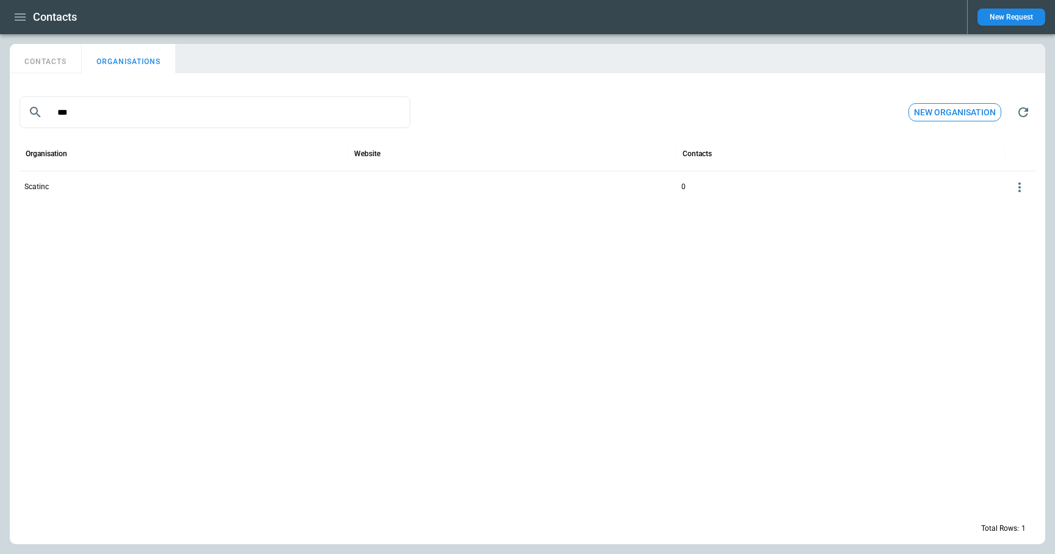
click at [52, 57] on button "CONTACTS" at bounding box center [46, 58] width 72 height 29
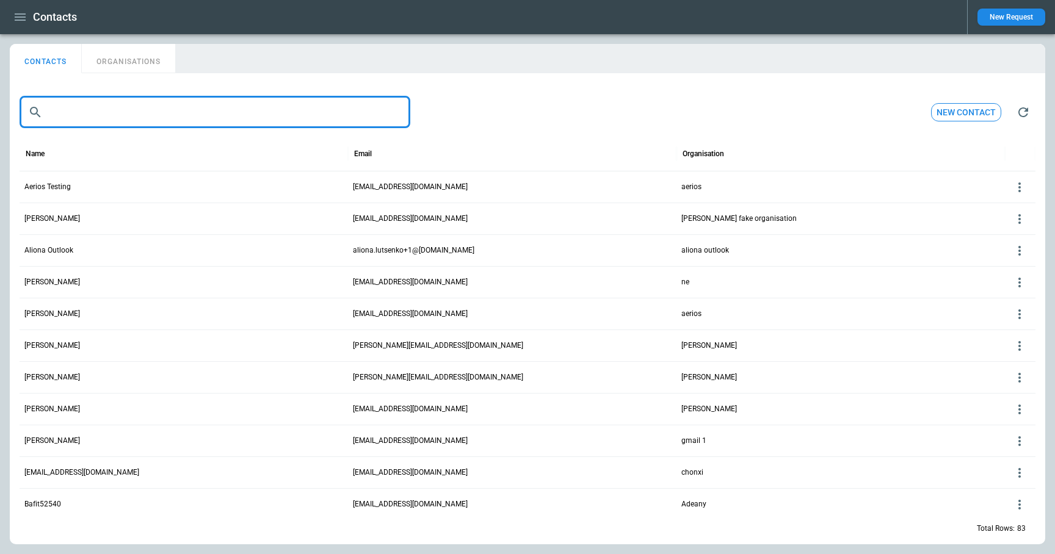
click at [107, 123] on input "text" at bounding box center [226, 112] width 356 height 32
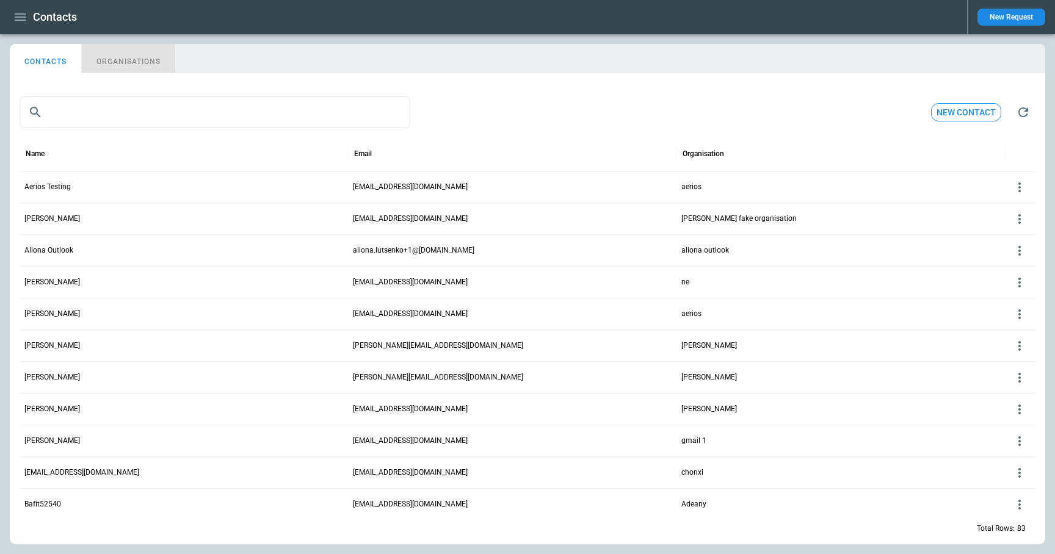
click at [116, 56] on button "ORGANISATIONS" at bounding box center [128, 58] width 93 height 29
type input "***"
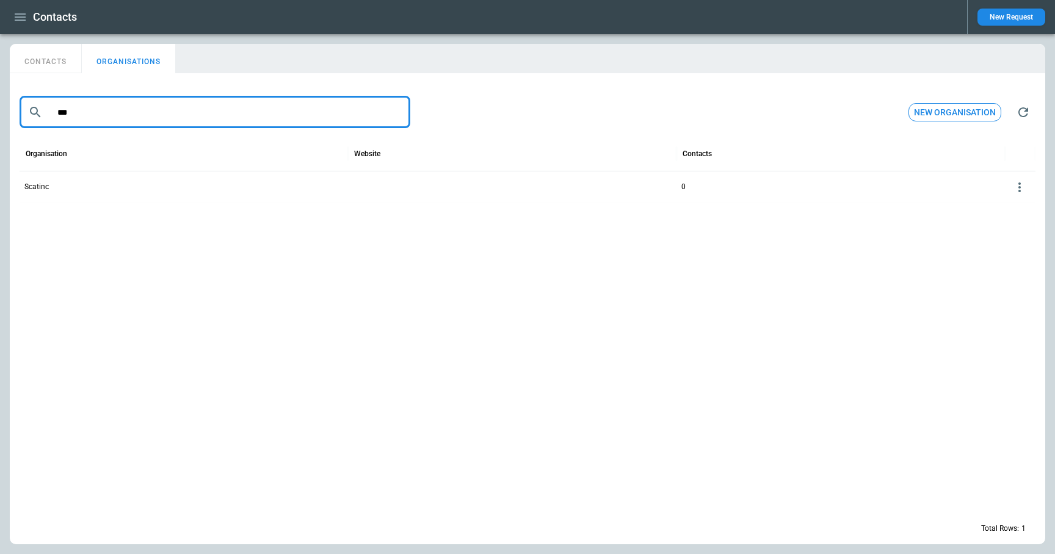
click at [131, 125] on input "***" at bounding box center [226, 112] width 356 height 32
drag, startPoint x: 87, startPoint y: 112, endPoint x: 32, endPoint y: 111, distance: 55.0
click at [32, 111] on div "​ *** ​" at bounding box center [215, 112] width 391 height 32
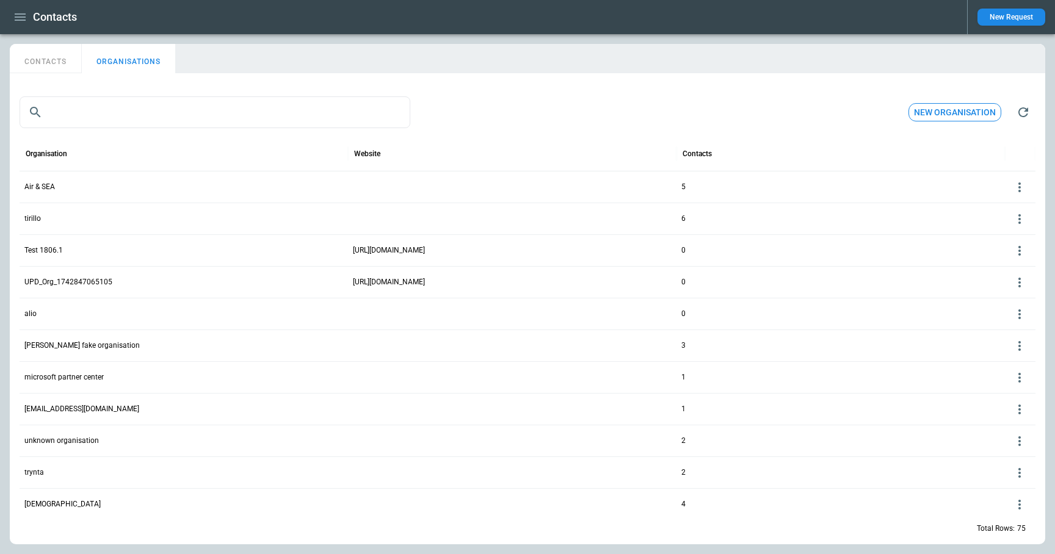
click at [80, 379] on p "microsoft partner center" at bounding box center [63, 377] width 79 height 10
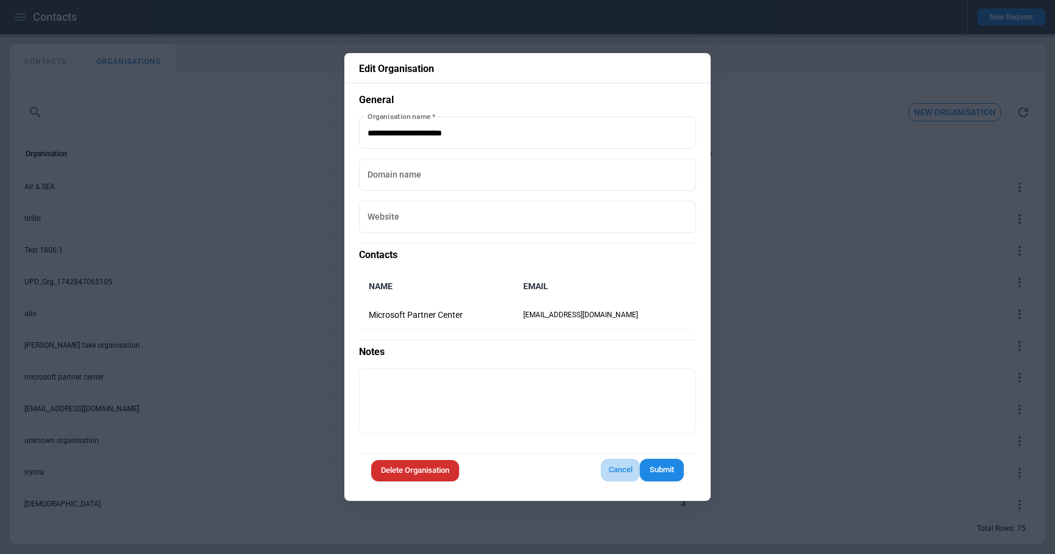
click at [620, 466] on button "Cancel" at bounding box center [620, 470] width 39 height 23
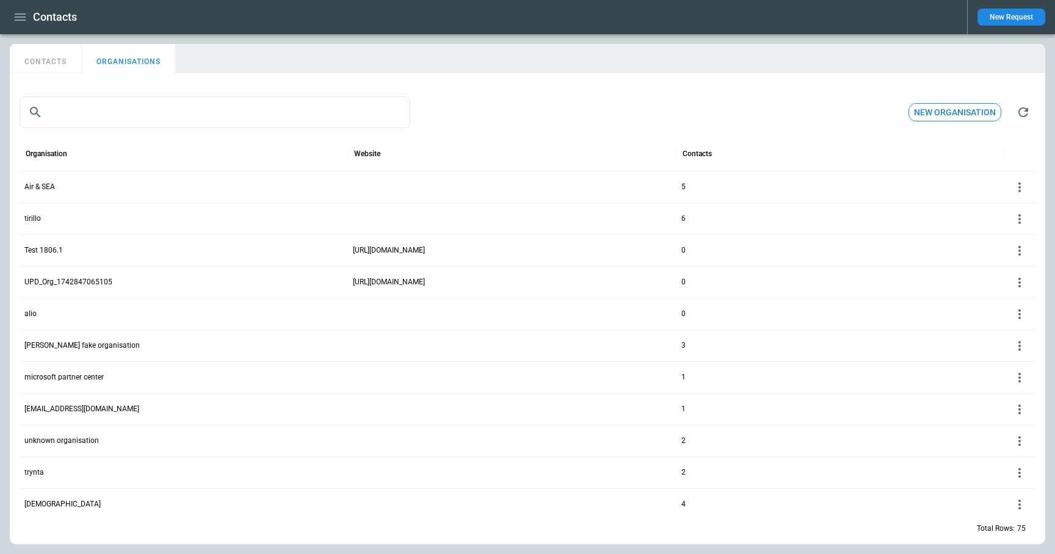
click at [91, 375] on p "microsoft partner center" at bounding box center [63, 377] width 79 height 10
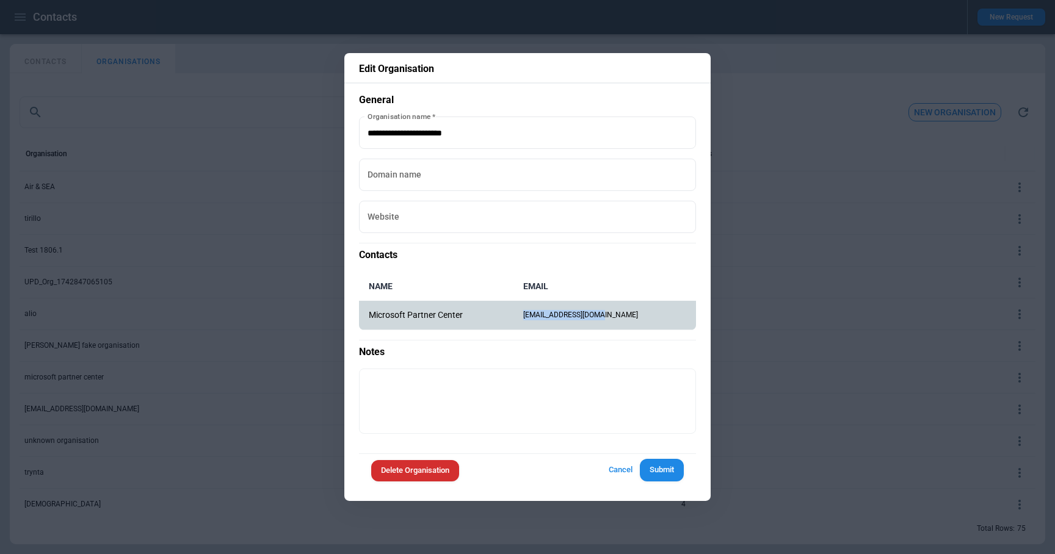
drag, startPoint x: 642, startPoint y: 318, endPoint x: 540, endPoint y: 319, distance: 102.0
click at [540, 319] on tr "Microsoft Partner Center [EMAIL_ADDRESS][DOMAIN_NAME]" at bounding box center [527, 315] width 337 height 29
copy tr "[EMAIL_ADDRESS][DOMAIN_NAME]"
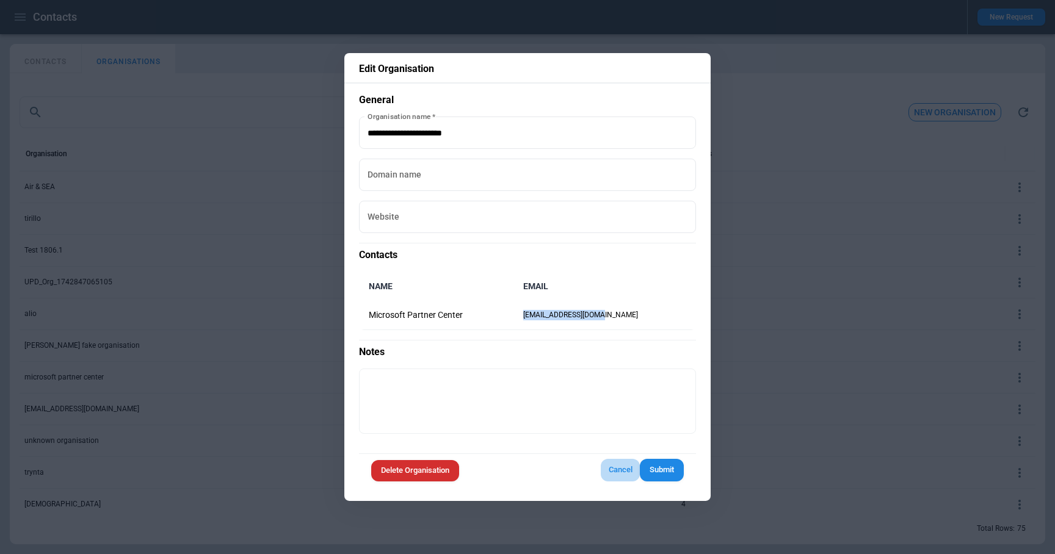
click at [606, 470] on button "Cancel" at bounding box center [620, 470] width 39 height 23
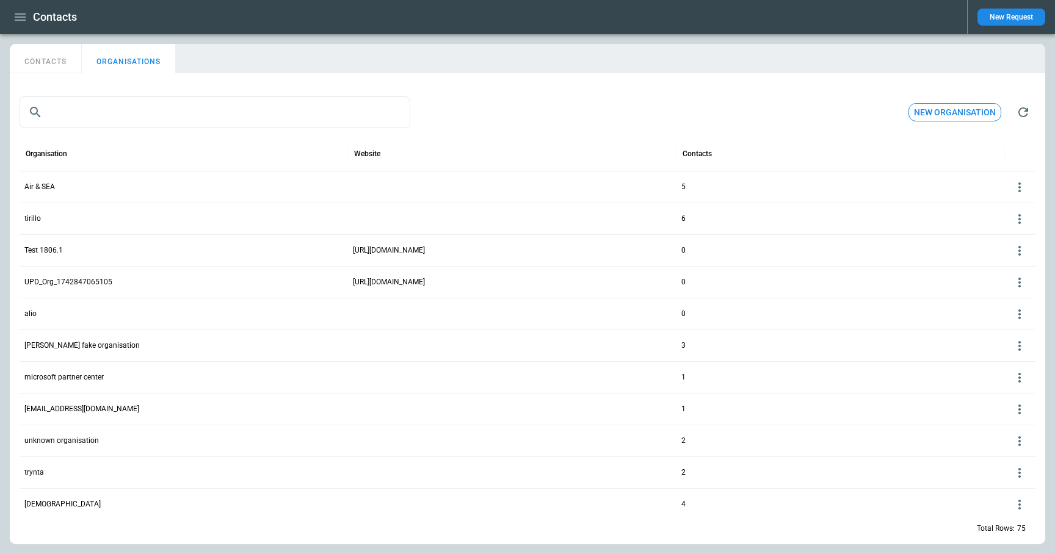
click at [60, 65] on button "CONTACTS" at bounding box center [46, 58] width 72 height 29
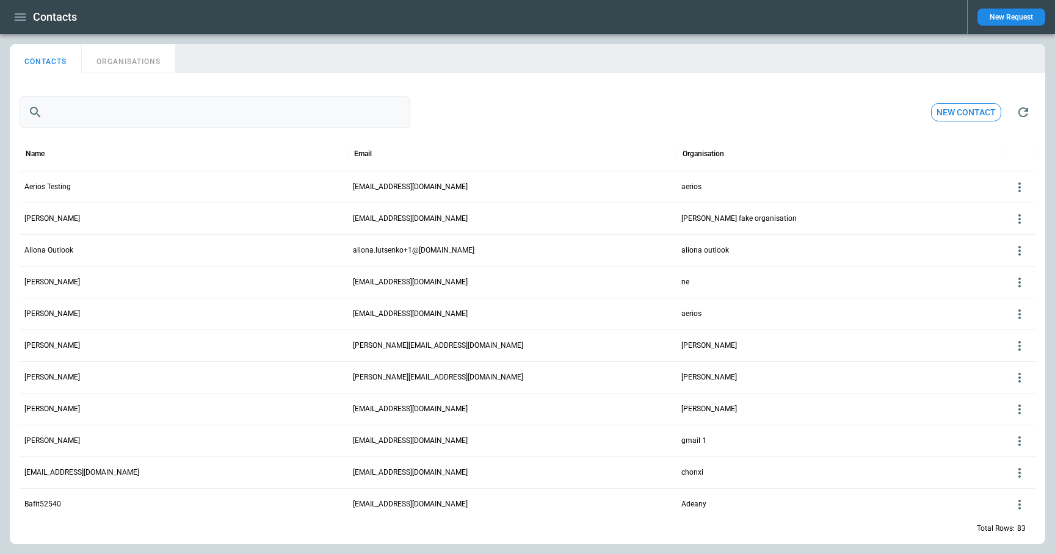
click at [105, 104] on input "text" at bounding box center [226, 112] width 356 height 32
click at [121, 54] on button "ORGANISATIONS" at bounding box center [128, 58] width 93 height 29
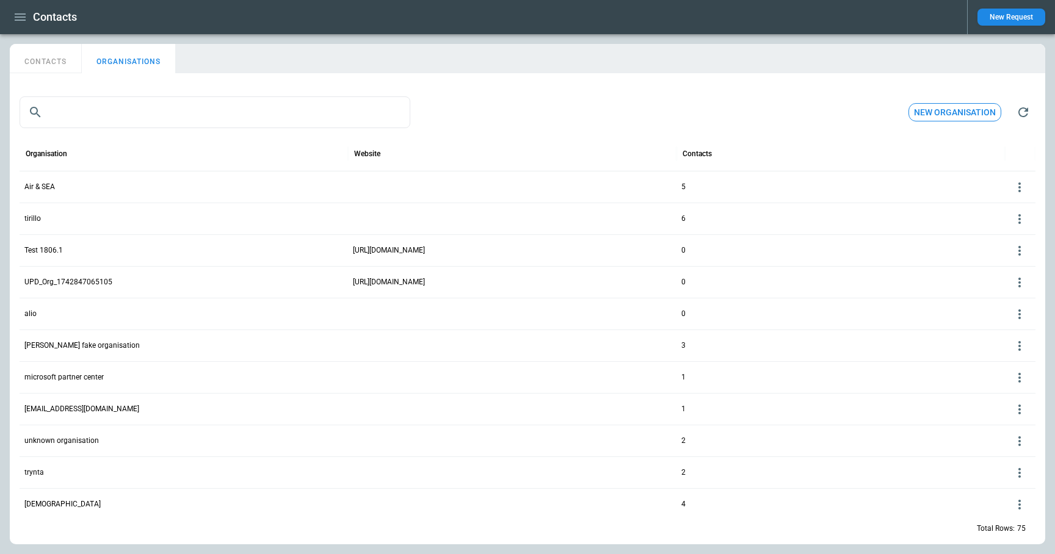
click at [1017, 377] on icon at bounding box center [1019, 378] width 15 height 15
click at [999, 412] on button "Delete" at bounding box center [1010, 414] width 40 height 18
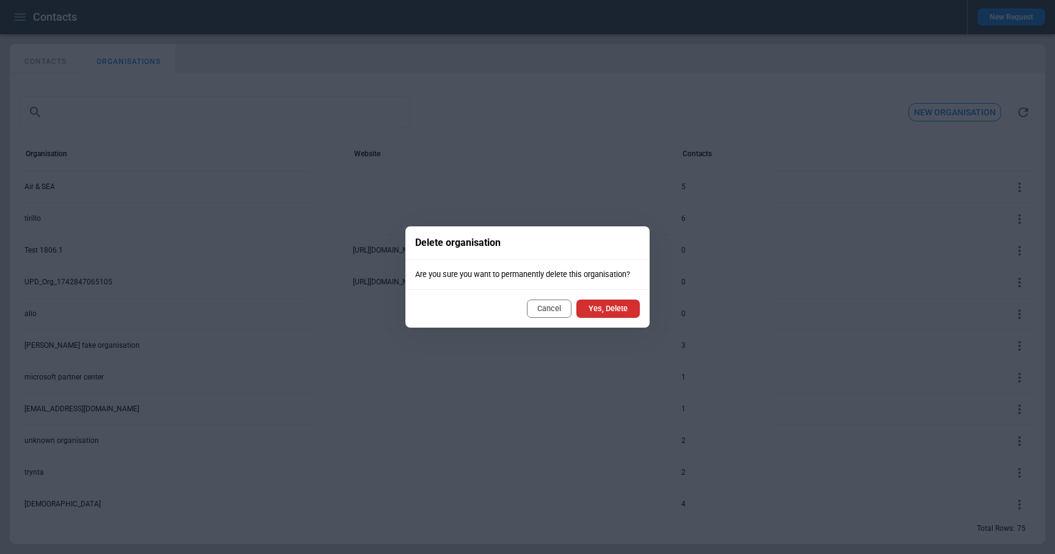
click at [615, 308] on button "Yes, Delete" at bounding box center [607, 309] width 63 height 18
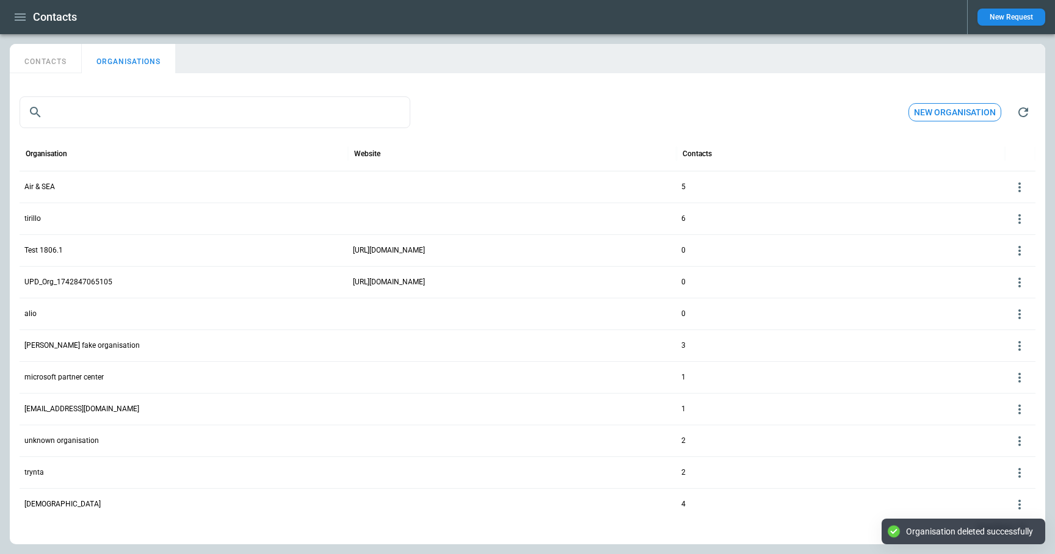
click at [54, 59] on button "CONTACTS" at bounding box center [46, 58] width 72 height 29
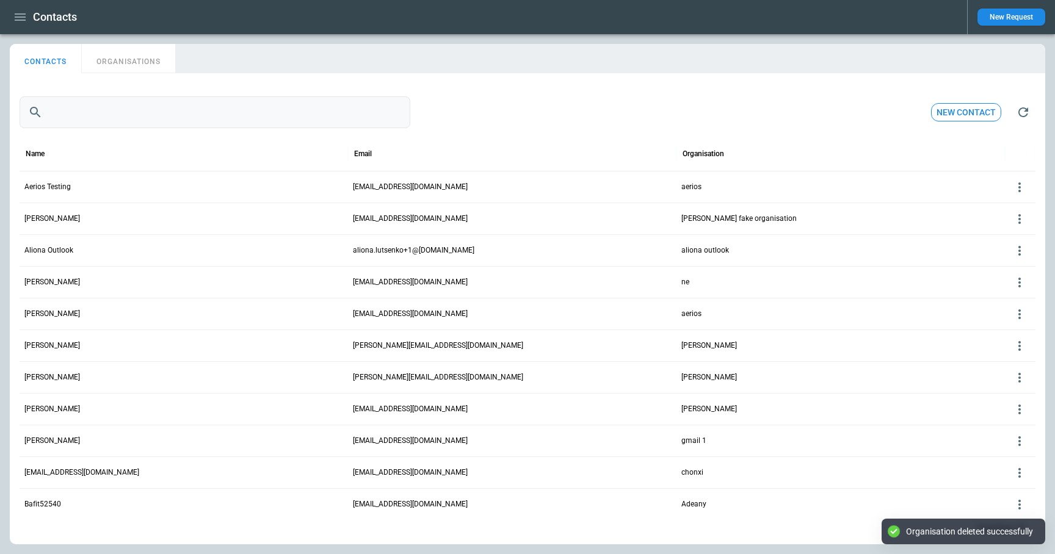
click at [123, 122] on input "text" at bounding box center [226, 112] width 356 height 32
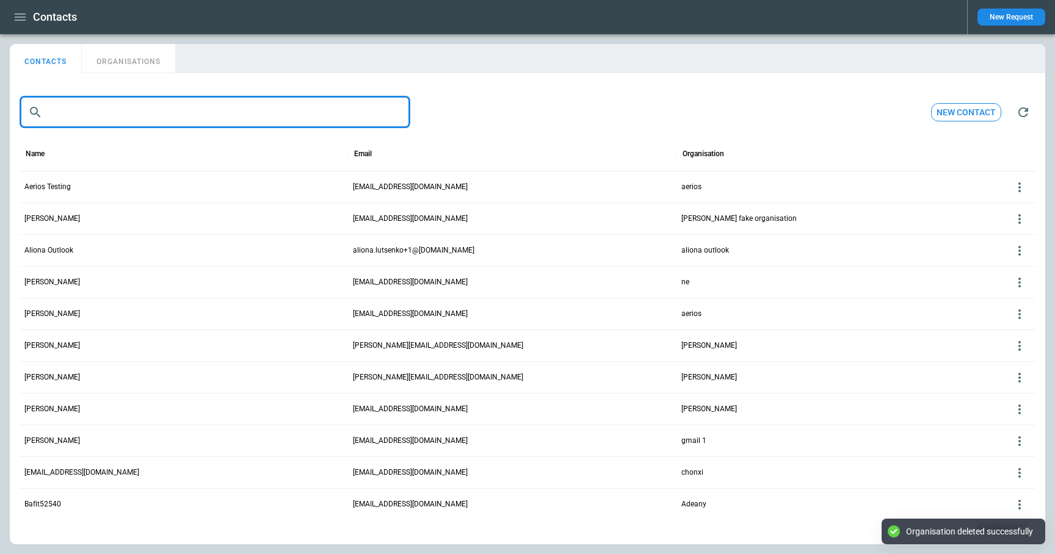
paste input "**********"
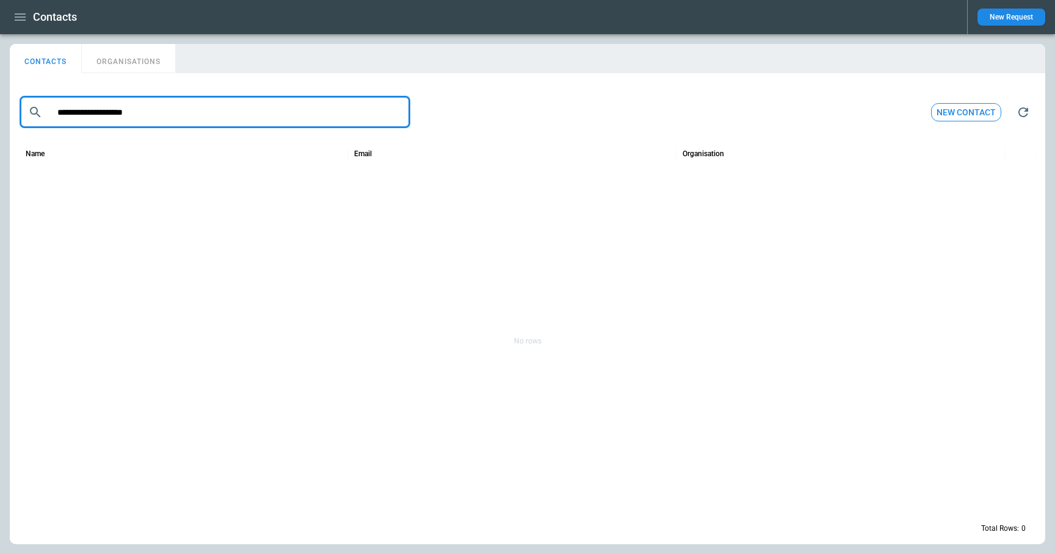
click at [75, 111] on input "**********" at bounding box center [226, 112] width 356 height 32
type input "**********"
click at [385, 183] on p "[EMAIL_ADDRESS][DOMAIN_NAME]" at bounding box center [410, 187] width 115 height 10
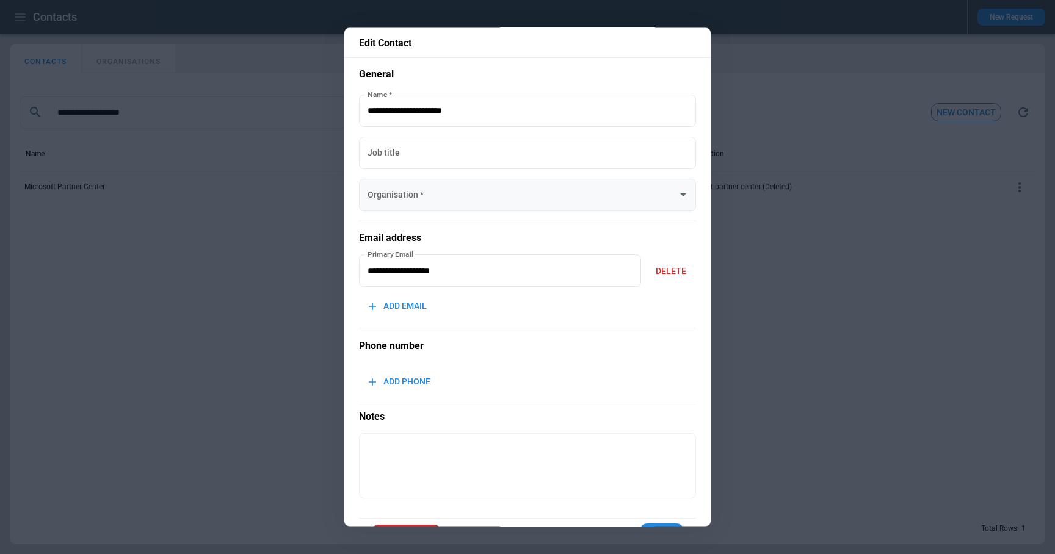
click at [490, 192] on input "Organisation   *" at bounding box center [518, 194] width 308 height 21
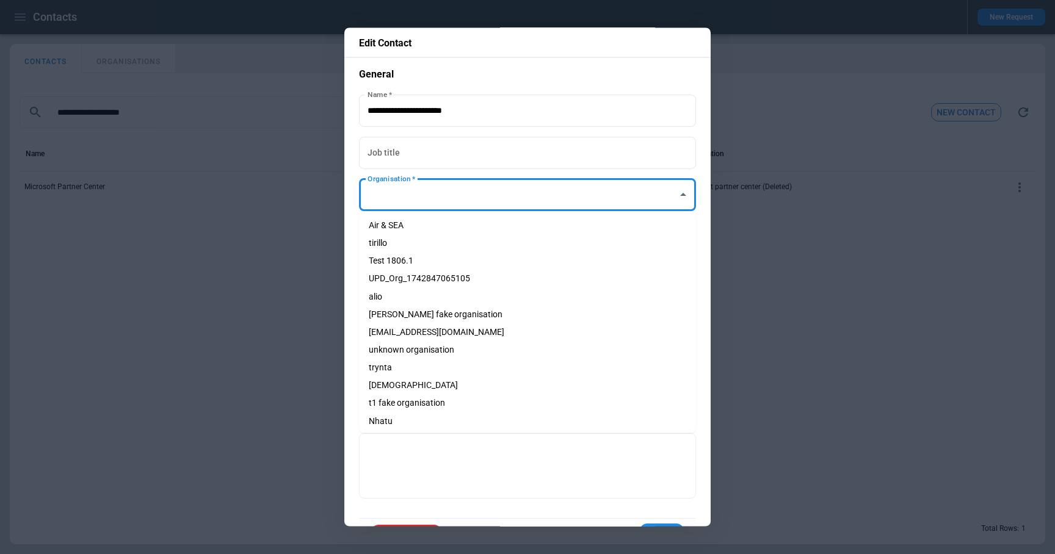
click at [465, 229] on li "Air & SEA" at bounding box center [527, 226] width 337 height 18
type input "*********"
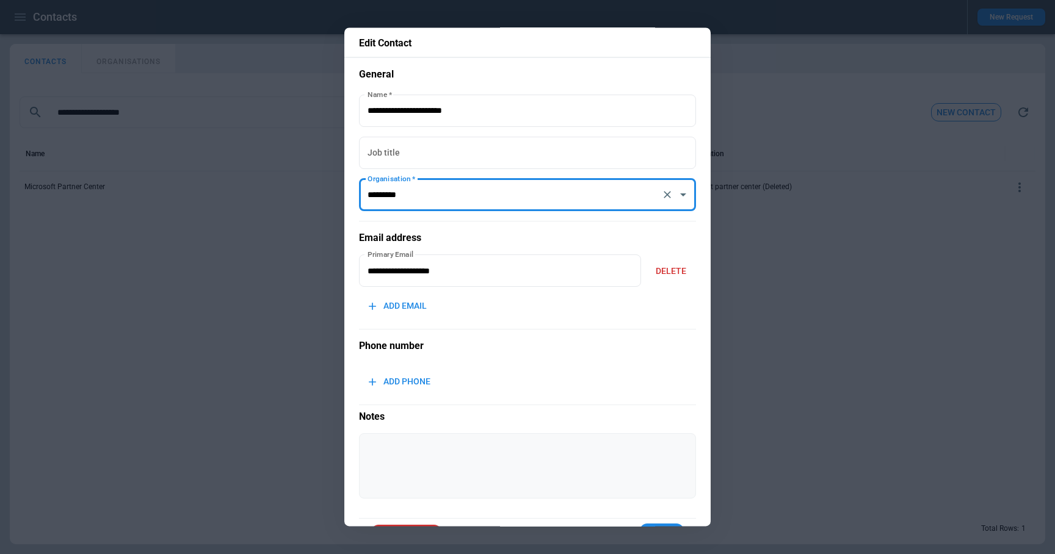
scroll to position [40, 0]
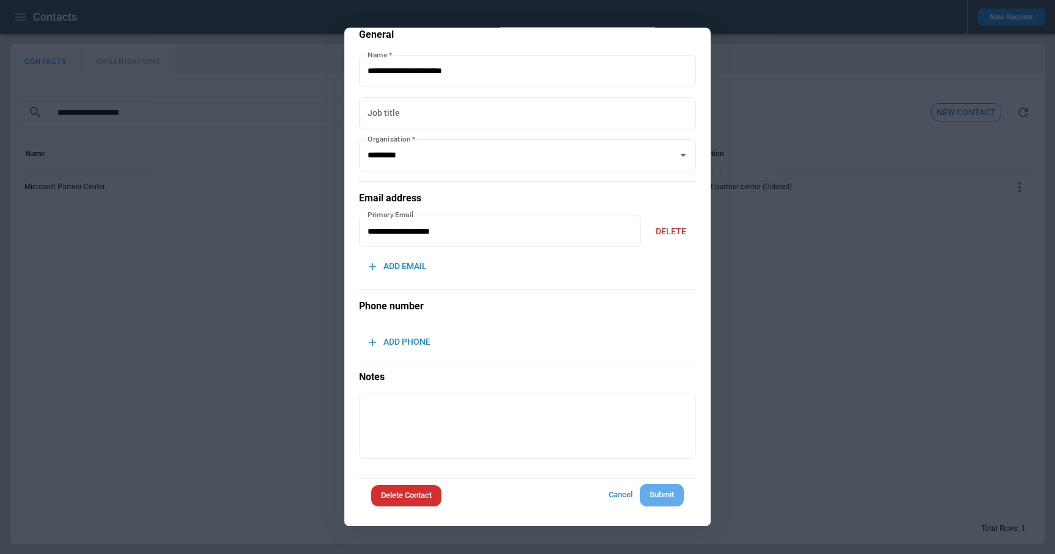
click at [658, 499] on button "Submit" at bounding box center [662, 496] width 44 height 23
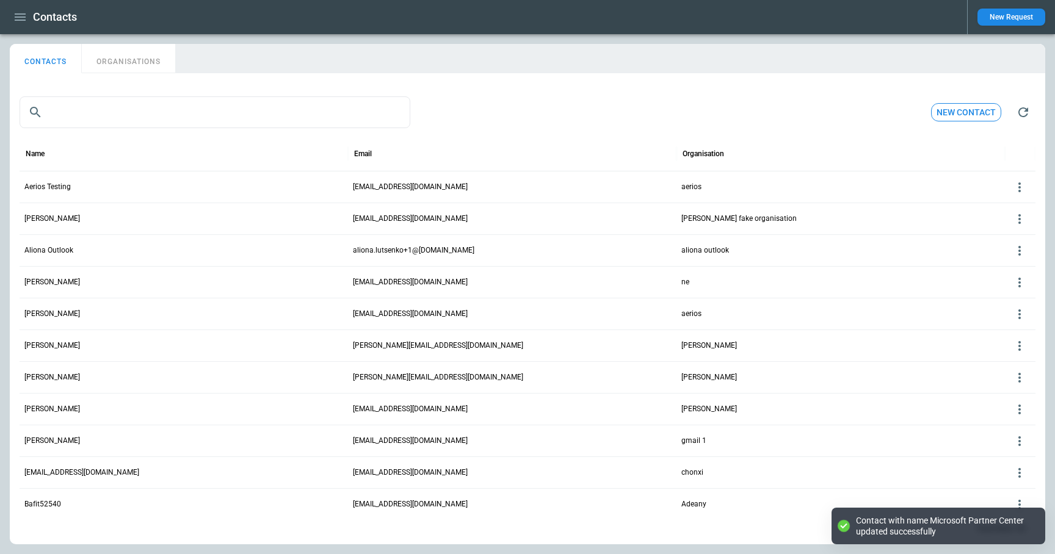
click at [125, 60] on button "ORGANISATIONS" at bounding box center [128, 58] width 93 height 29
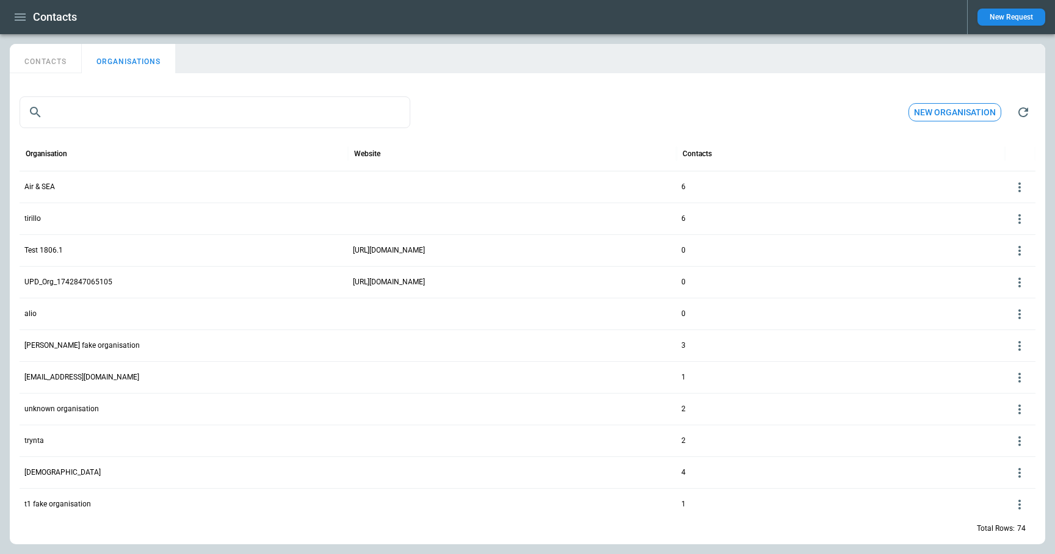
click at [682, 187] on p "6" at bounding box center [683, 187] width 4 height 10
